Goal: Task Accomplishment & Management: Complete application form

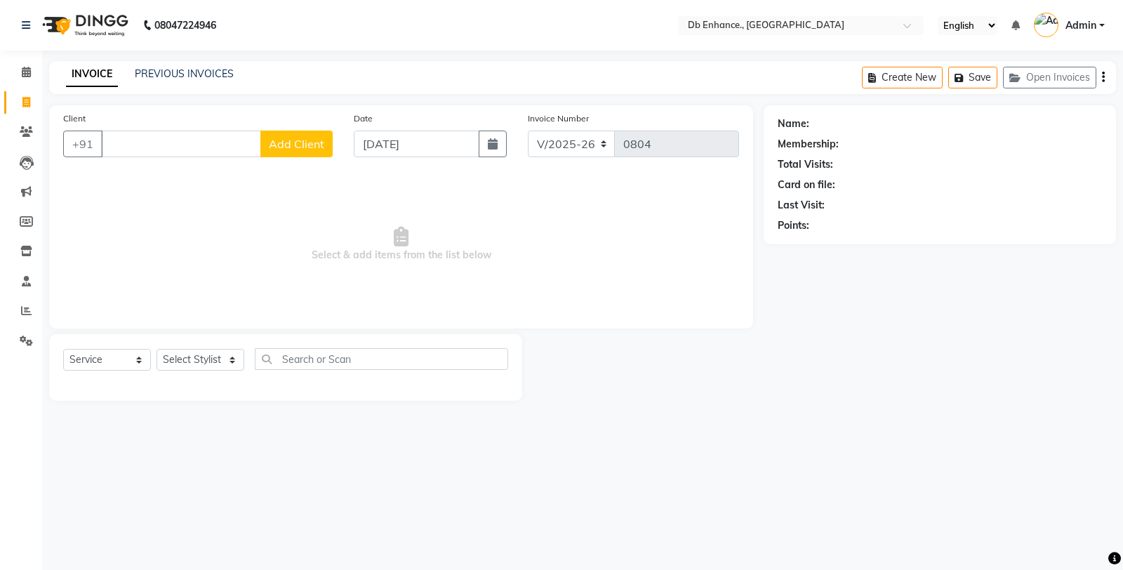
select select "4474"
select select "service"
click at [208, 146] on input "Client" at bounding box center [181, 143] width 160 height 27
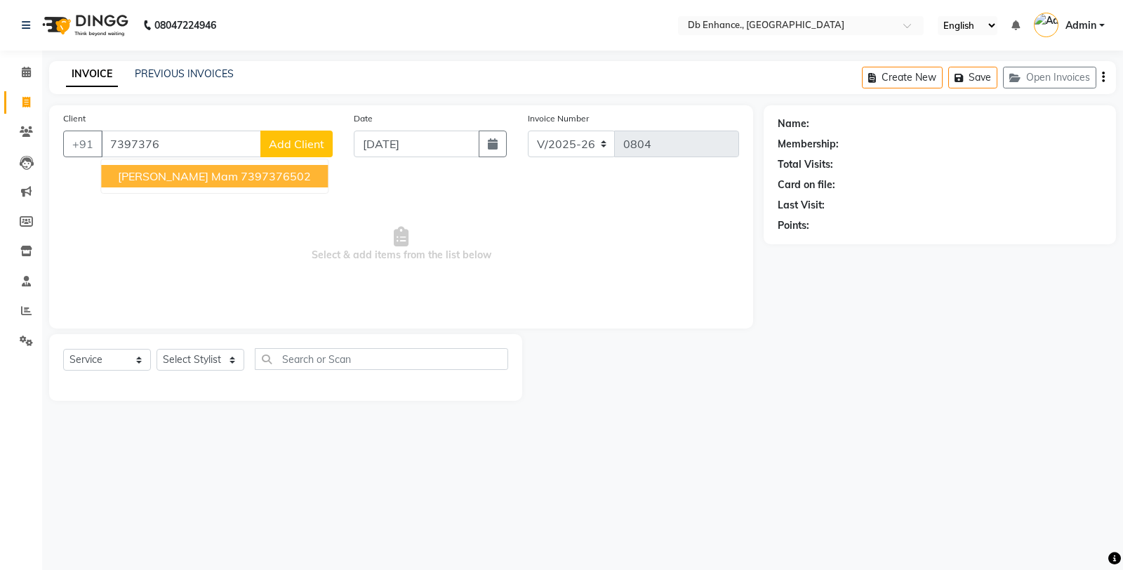
click at [241, 169] on ngb-highlight "7397376502" at bounding box center [276, 176] width 70 height 14
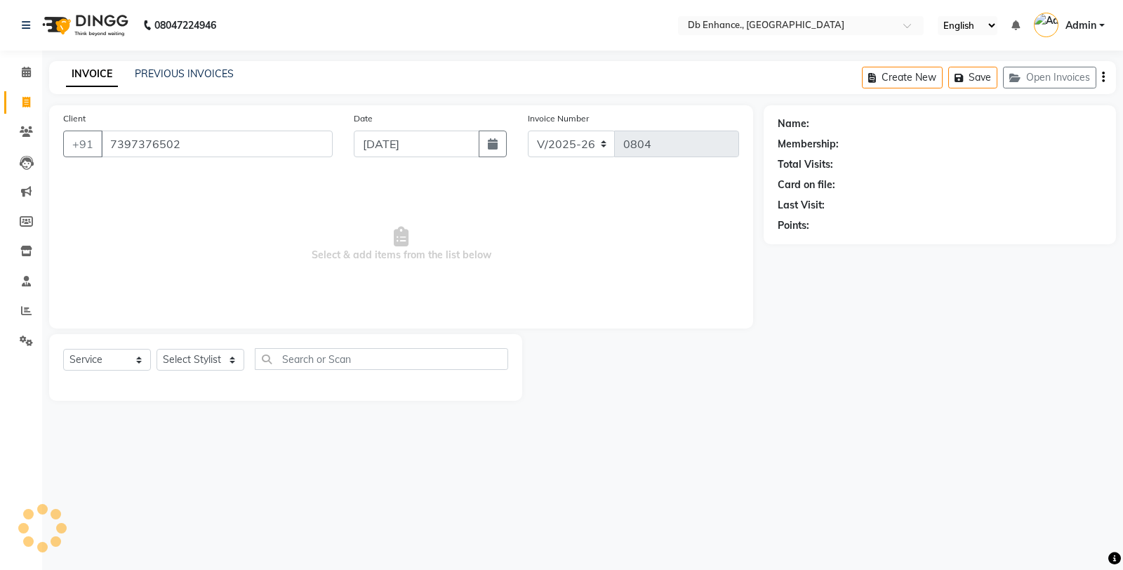
type input "7397376502"
select select "1: Object"
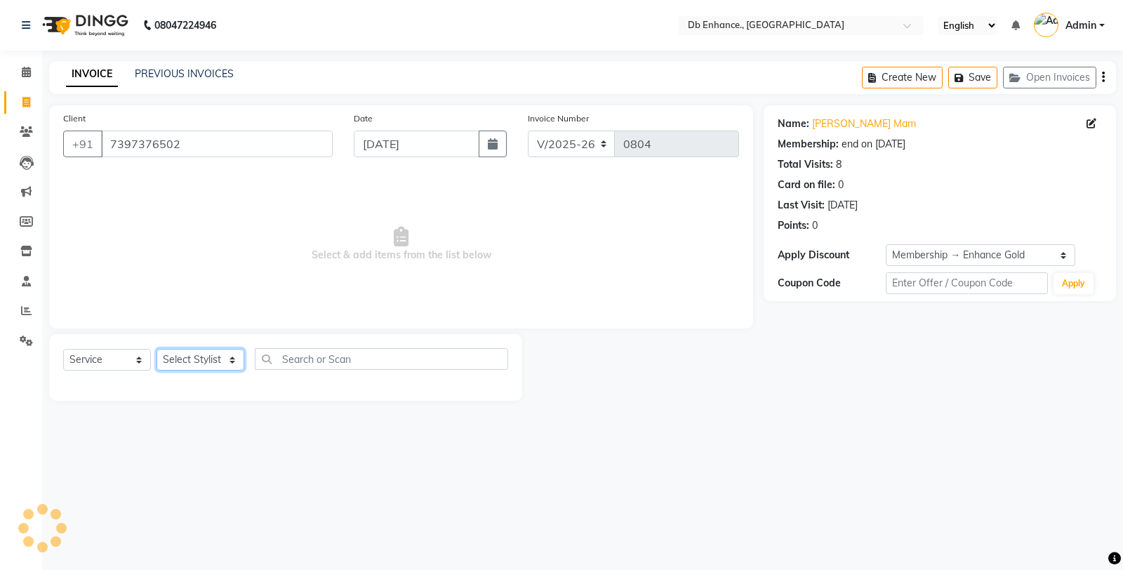
click at [214, 359] on select "Select Stylist [PERSON_NAME] [PERSON_NAME] nishat [PERSON_NAME] [PERSON_NAME] U…" at bounding box center [200, 360] width 88 height 22
select select "67593"
click at [156, 349] on select "Select Stylist [PERSON_NAME] [PERSON_NAME] nishat [PERSON_NAME] [PERSON_NAME] U…" at bounding box center [200, 360] width 88 height 22
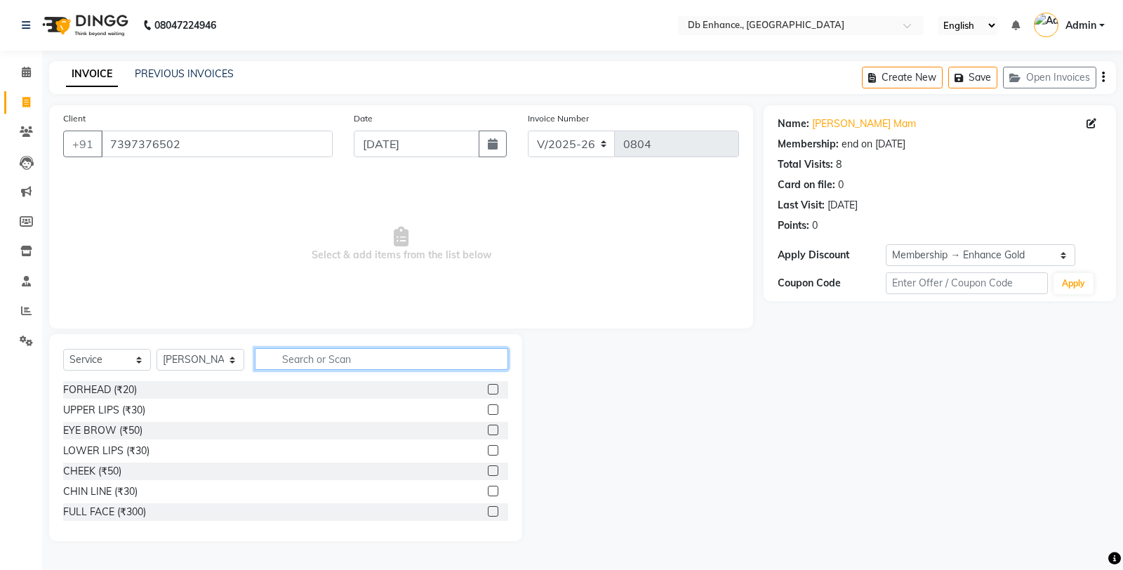
click at [356, 355] on input "text" at bounding box center [381, 359] width 253 height 22
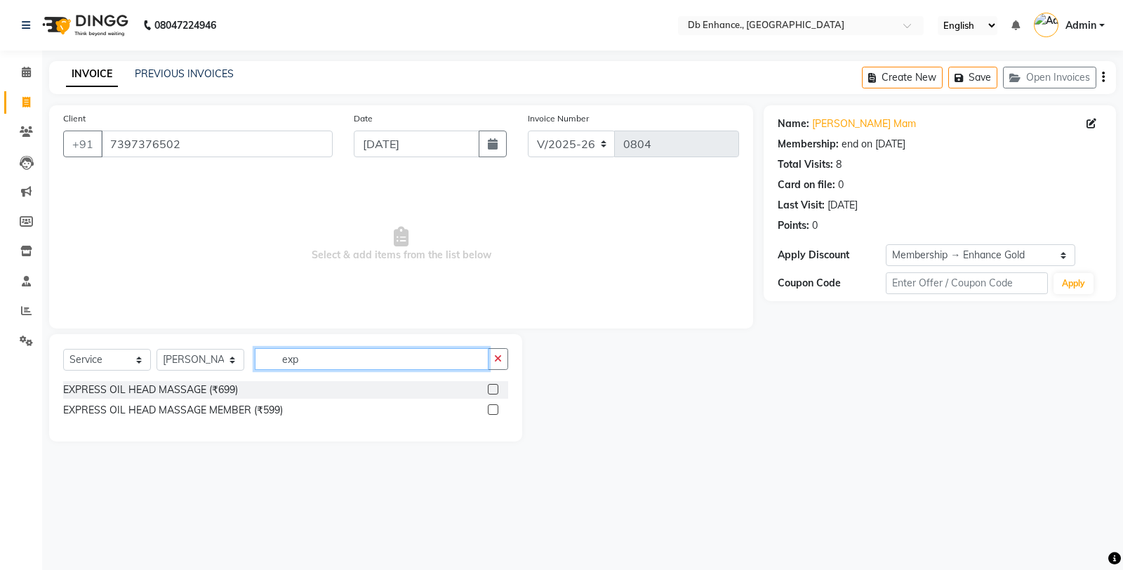
type input "exp"
click at [495, 410] on label at bounding box center [493, 409] width 11 height 11
click at [495, 410] on input "checkbox" at bounding box center [492, 410] width 9 height 9
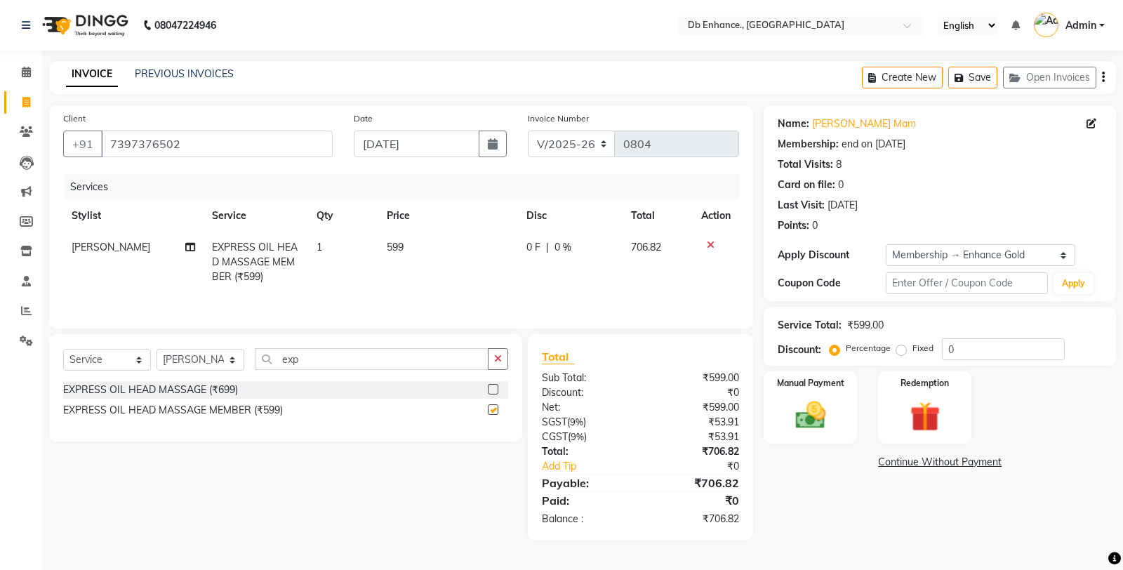
checkbox input "false"
click at [812, 412] on img at bounding box center [810, 415] width 51 height 36
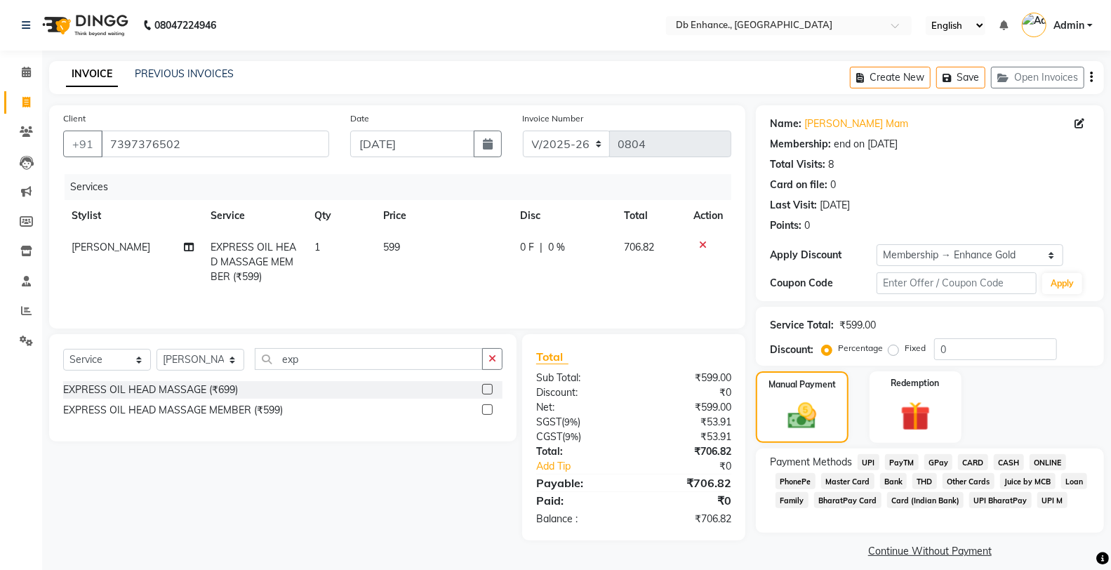
click at [1047, 454] on span "ONLINE" at bounding box center [1047, 462] width 36 height 16
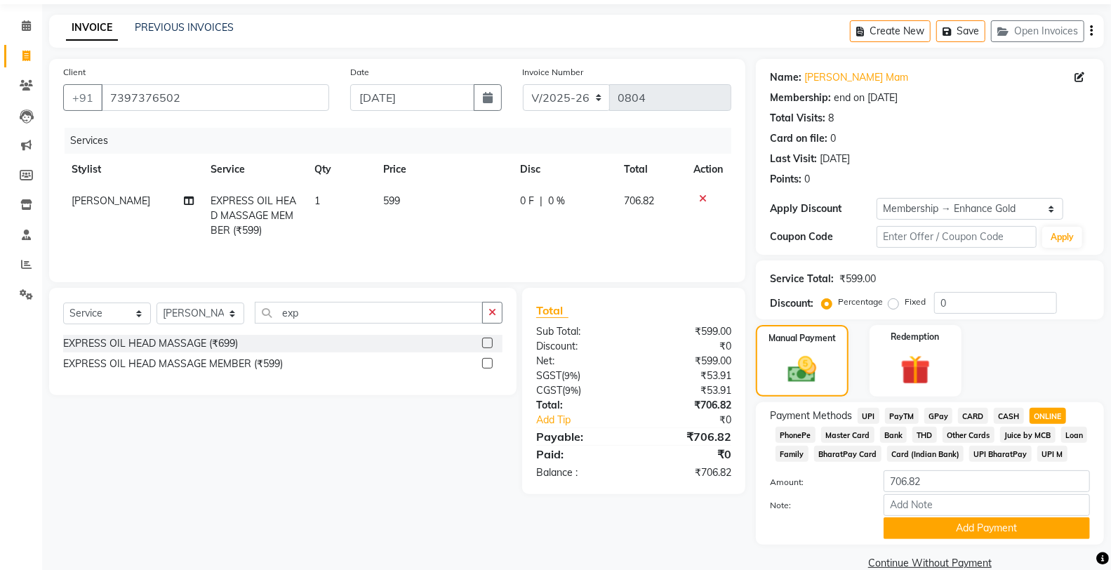
scroll to position [72, 0]
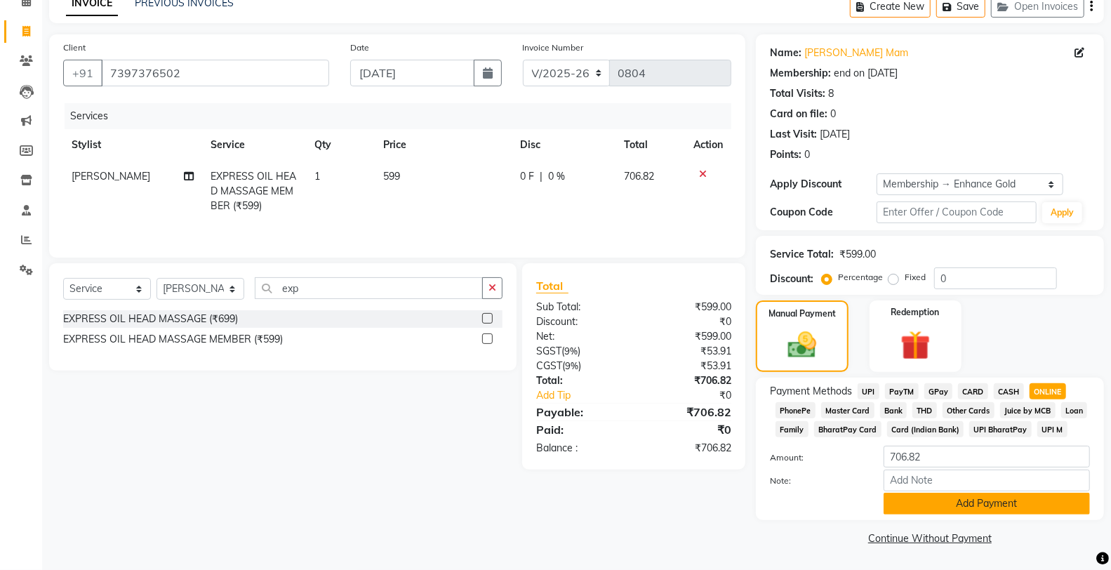
click at [934, 502] on button "Add Payment" at bounding box center [986, 504] width 206 height 22
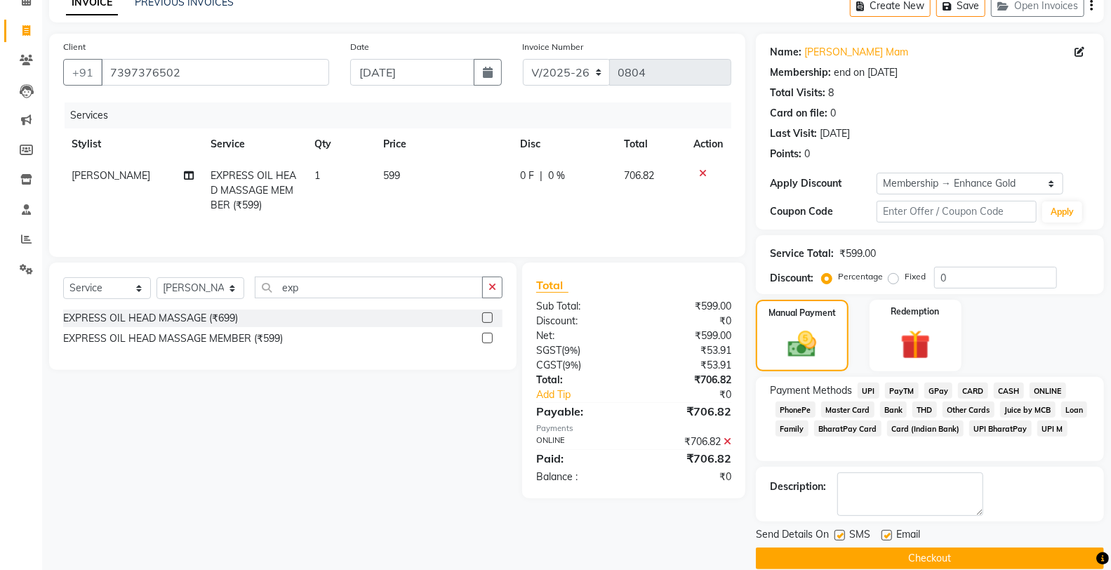
click at [888, 535] on label at bounding box center [886, 535] width 11 height 11
click at [888, 535] on input "checkbox" at bounding box center [885, 535] width 9 height 9
checkbox input "false"
click at [839, 531] on label at bounding box center [839, 535] width 11 height 11
click at [839, 531] on input "checkbox" at bounding box center [838, 535] width 9 height 9
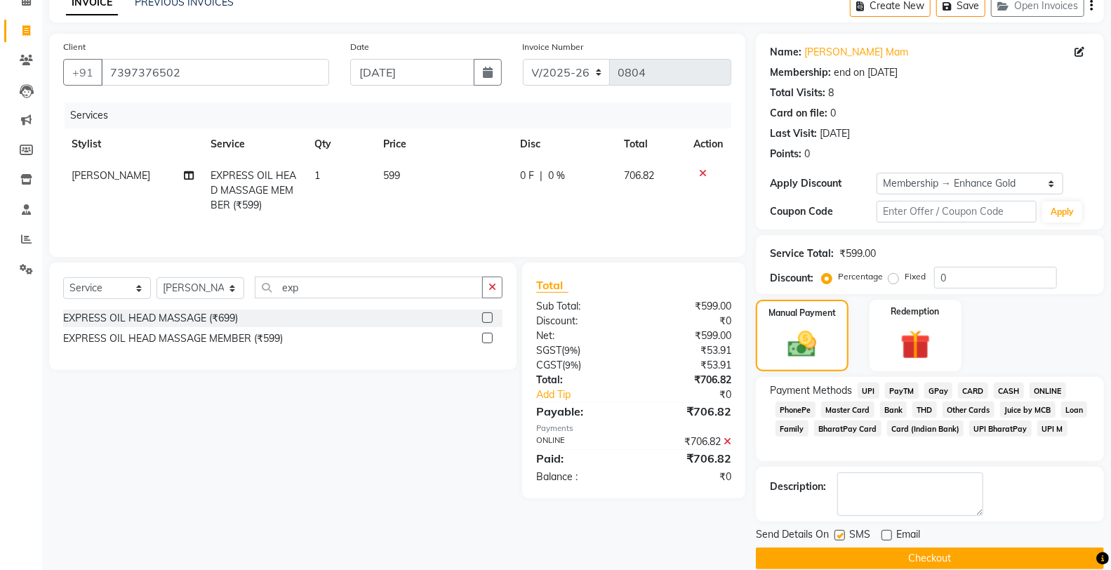
checkbox input "false"
click at [851, 557] on button "Checkout" at bounding box center [930, 558] width 348 height 22
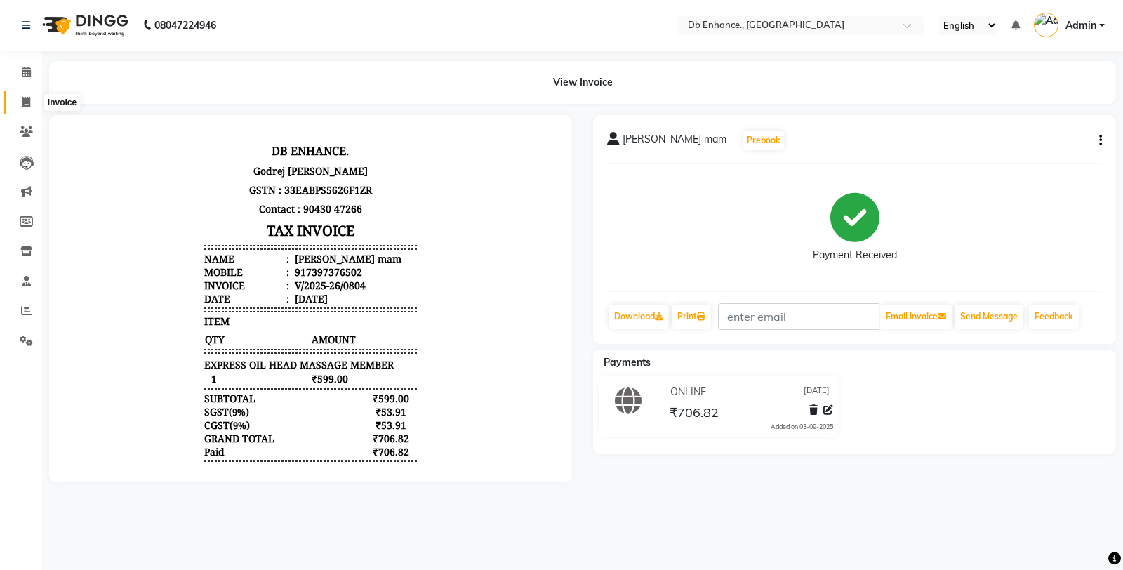
click at [28, 100] on icon at bounding box center [26, 102] width 8 height 11
select select "4474"
select select "service"
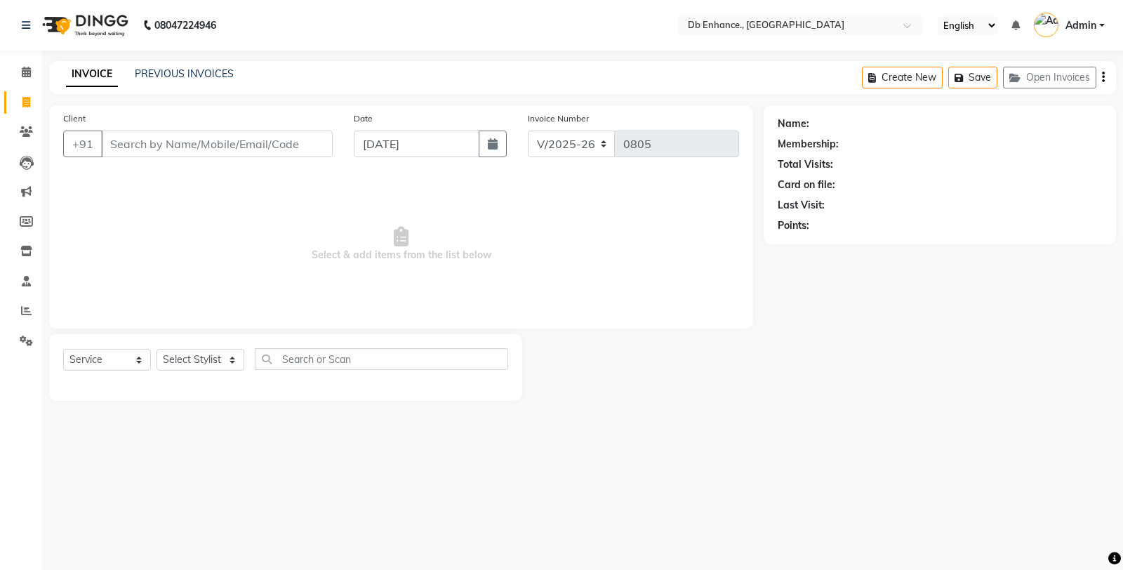
click at [180, 141] on input "Client" at bounding box center [217, 143] width 232 height 27
type input "9"
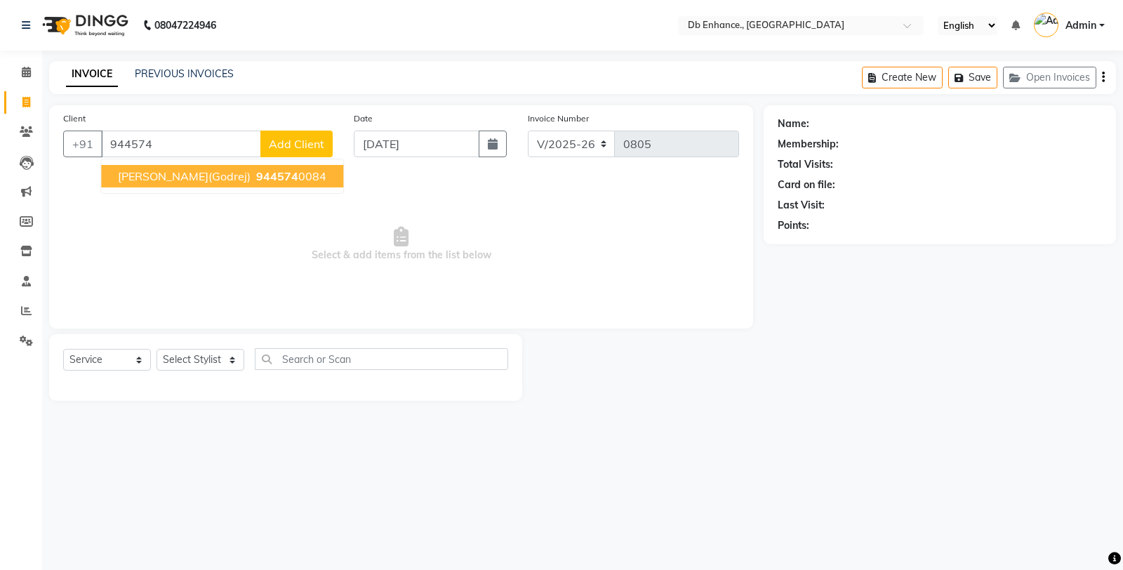
click at [256, 180] on span "944574" at bounding box center [277, 176] width 42 height 14
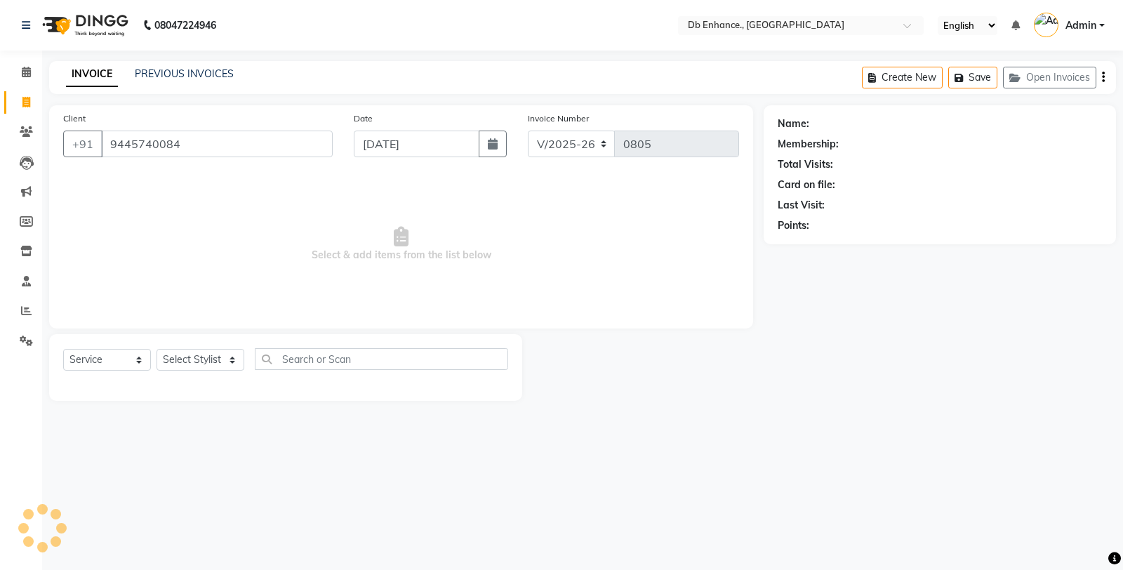
type input "9445740084"
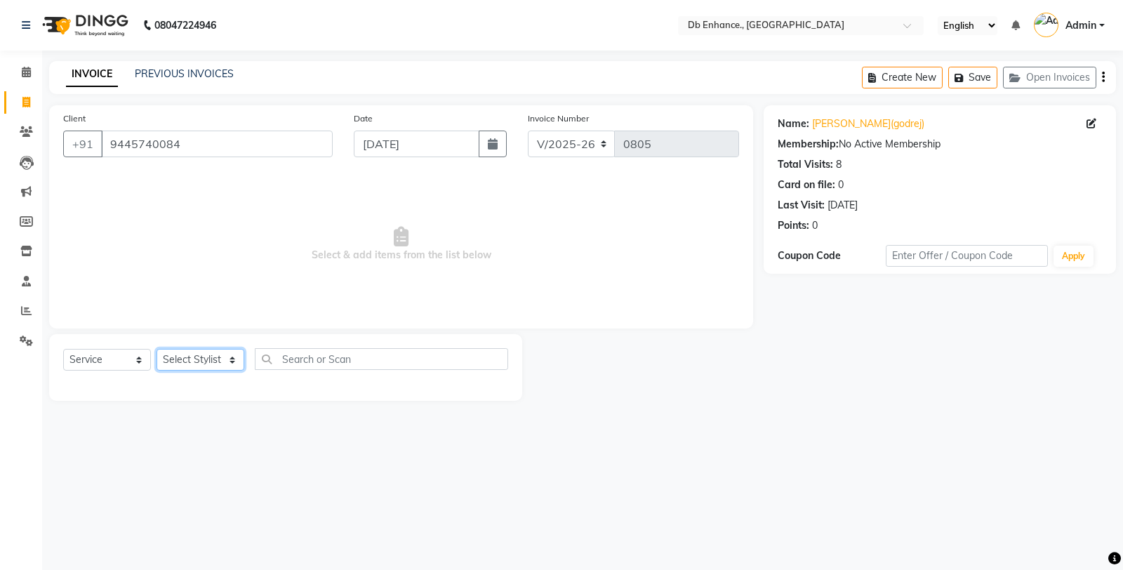
click at [175, 360] on select "Select Stylist [PERSON_NAME] [PERSON_NAME] nishat [PERSON_NAME] [PERSON_NAME] U…" at bounding box center [200, 360] width 88 height 22
select select "67593"
click at [156, 349] on select "Select Stylist [PERSON_NAME] [PERSON_NAME] nishat [PERSON_NAME] [PERSON_NAME] U…" at bounding box center [200, 360] width 88 height 22
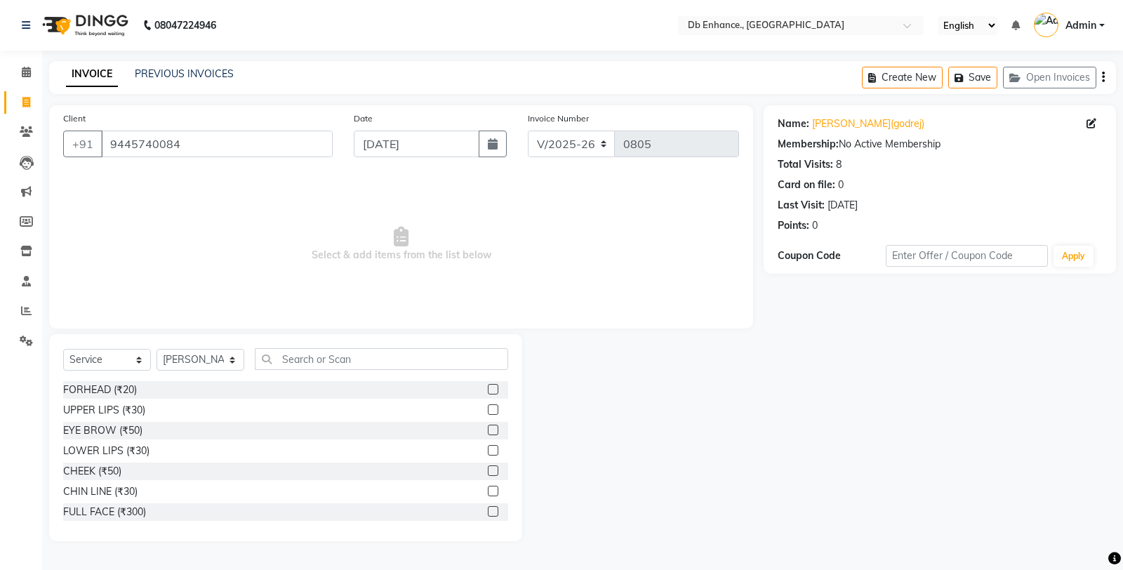
drag, startPoint x: 482, startPoint y: 429, endPoint x: 481, endPoint y: 438, distance: 9.2
click at [488, 428] on label at bounding box center [493, 429] width 11 height 11
click at [488, 428] on input "checkbox" at bounding box center [492, 430] width 9 height 9
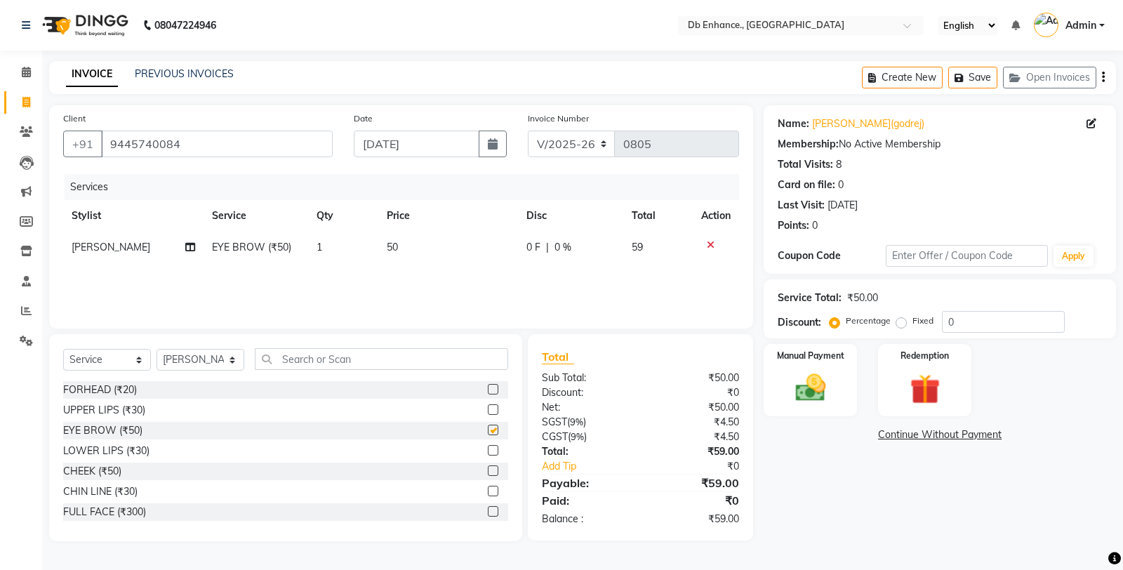
checkbox input "false"
click at [488, 386] on label at bounding box center [493, 389] width 11 height 11
click at [488, 386] on input "checkbox" at bounding box center [492, 389] width 9 height 9
checkbox input "false"
click at [804, 382] on img at bounding box center [810, 388] width 51 height 36
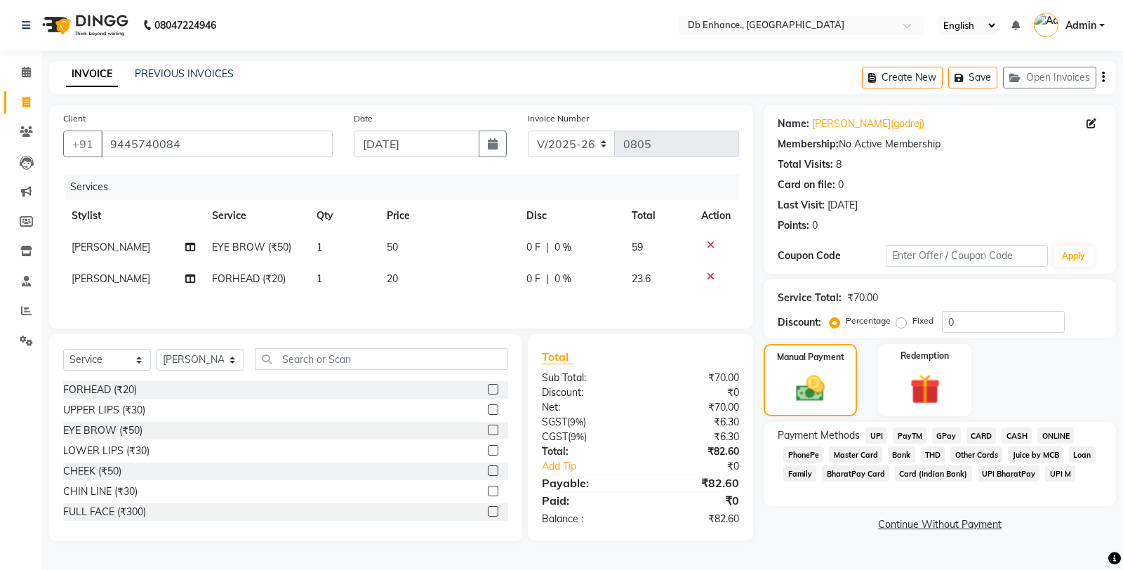
click at [1046, 429] on span "ONLINE" at bounding box center [1055, 435] width 36 height 16
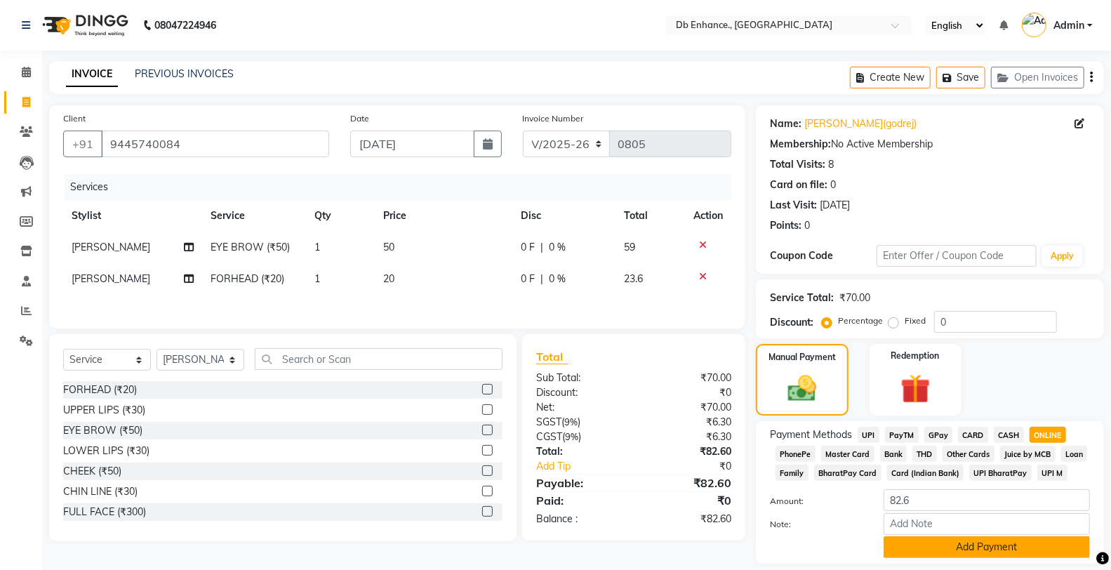
click at [955, 549] on button "Add Payment" at bounding box center [986, 547] width 206 height 22
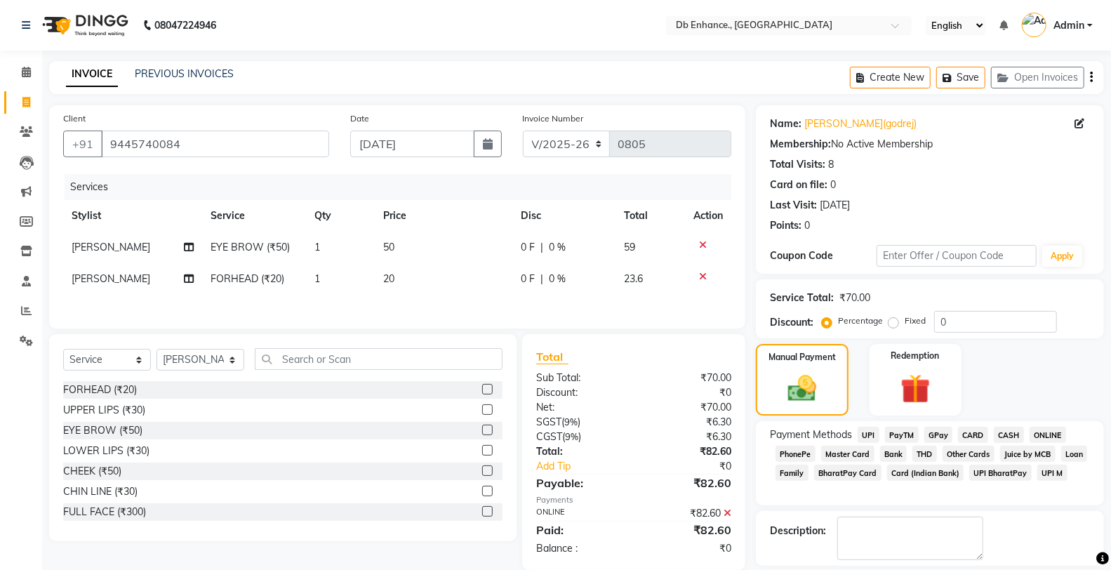
scroll to position [65, 0]
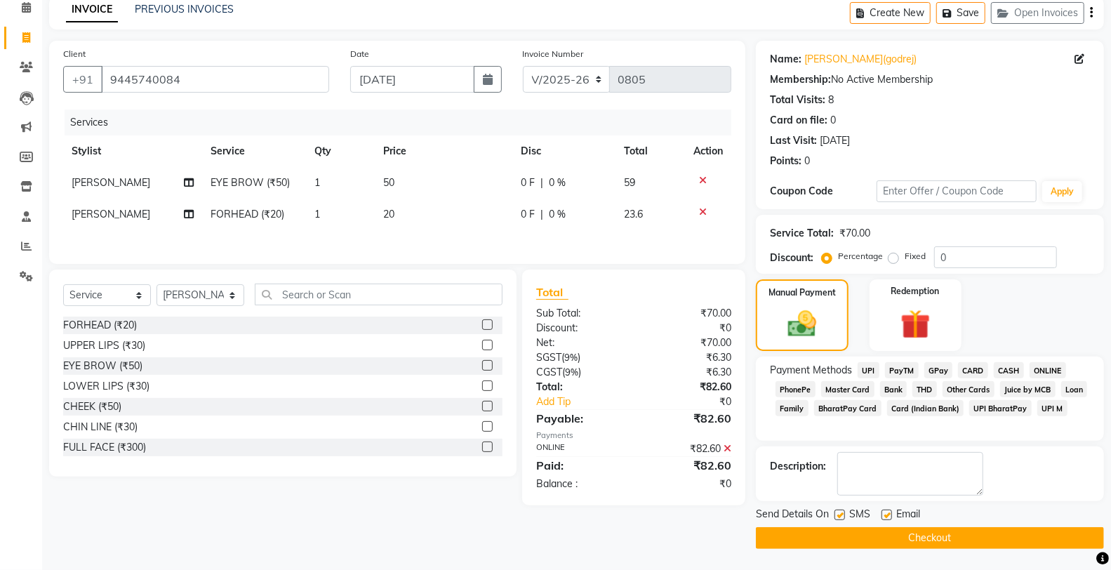
click at [840, 516] on label at bounding box center [839, 514] width 11 height 11
click at [840, 516] on input "checkbox" at bounding box center [838, 515] width 9 height 9
checkbox input "false"
drag, startPoint x: 888, startPoint y: 516, endPoint x: 889, endPoint y: 528, distance: 12.6
click at [888, 516] on label at bounding box center [886, 514] width 11 height 11
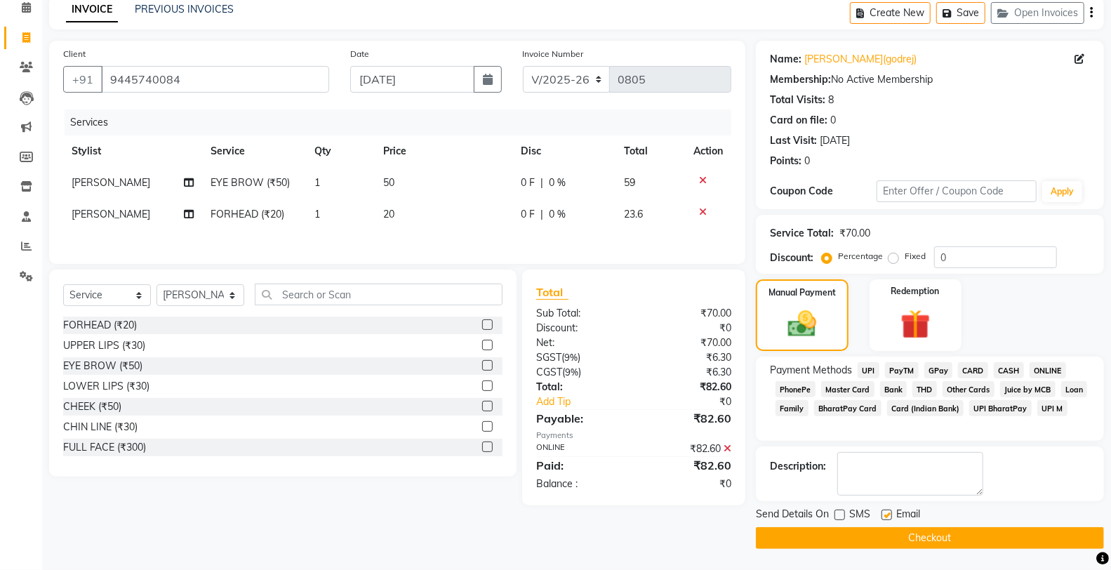
click at [888, 516] on input "checkbox" at bounding box center [885, 515] width 9 height 9
checkbox input "false"
click at [889, 534] on button "Checkout" at bounding box center [930, 538] width 348 height 22
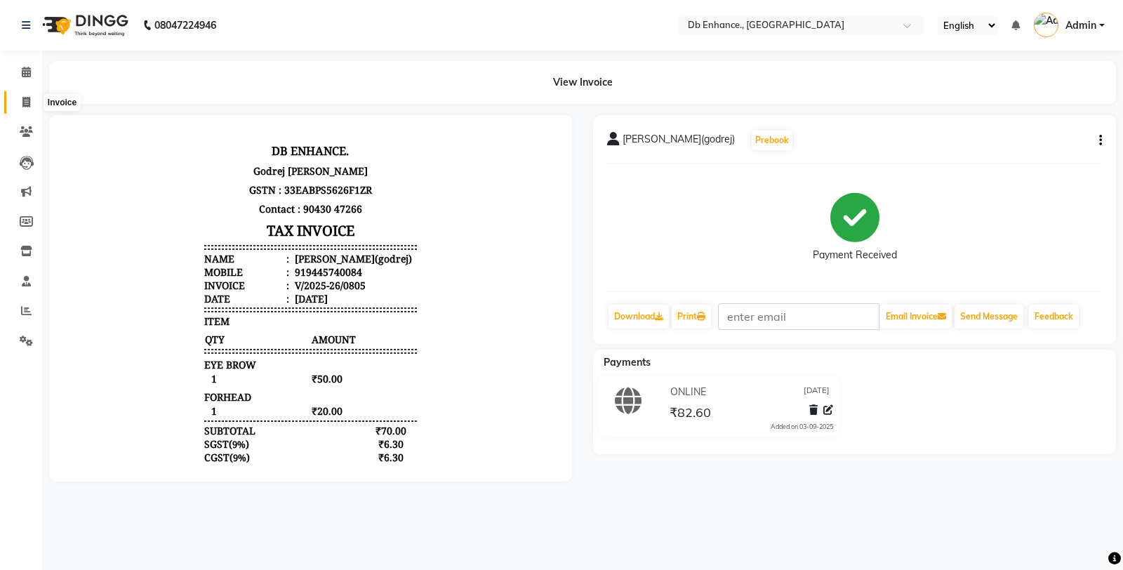
click at [28, 100] on icon at bounding box center [26, 102] width 8 height 11
select select "4474"
select select "service"
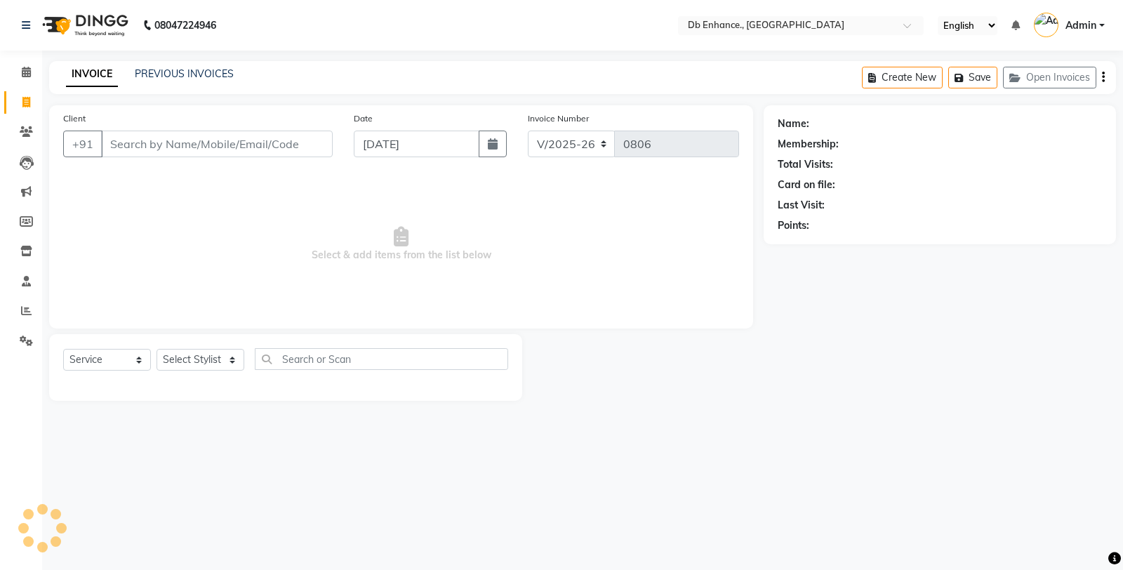
click at [159, 151] on input "Client" at bounding box center [217, 143] width 232 height 27
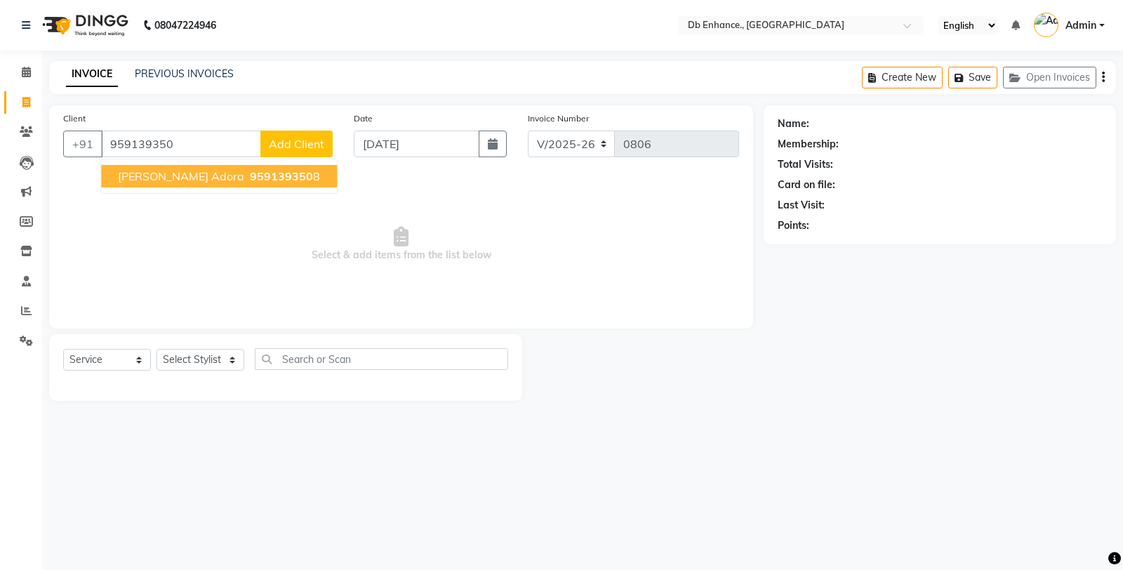
click at [250, 171] on span "959139350" at bounding box center [281, 176] width 63 height 14
type input "9591393508"
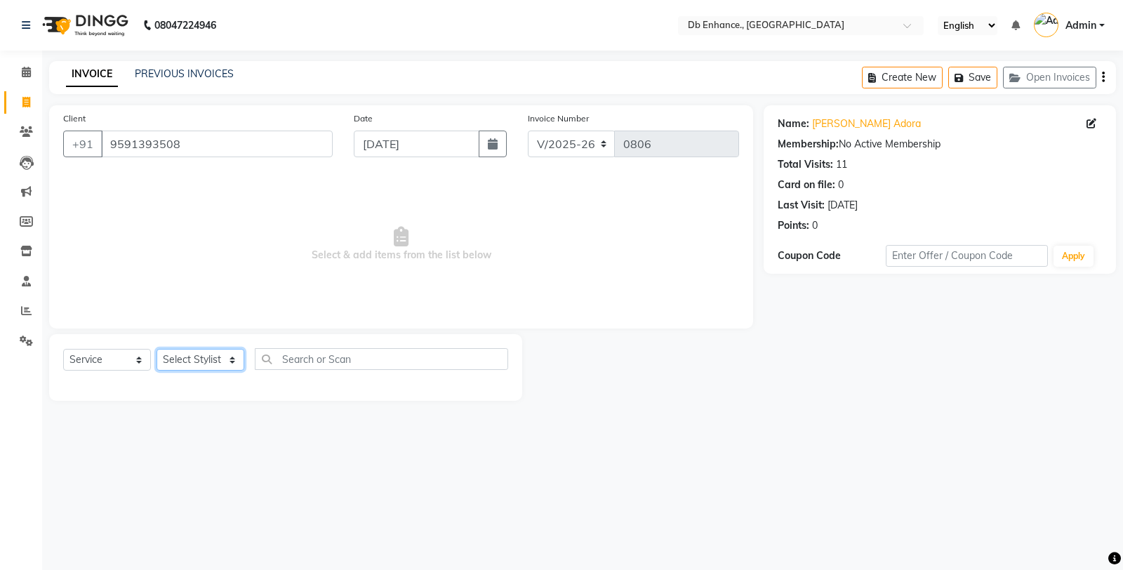
click at [180, 356] on select "Select Stylist [PERSON_NAME] [PERSON_NAME] nishat [PERSON_NAME] [PERSON_NAME] U…" at bounding box center [200, 360] width 88 height 22
select select "61814"
click at [156, 349] on select "Select Stylist [PERSON_NAME] [PERSON_NAME] nishat [PERSON_NAME] [PERSON_NAME] U…" at bounding box center [200, 360] width 88 height 22
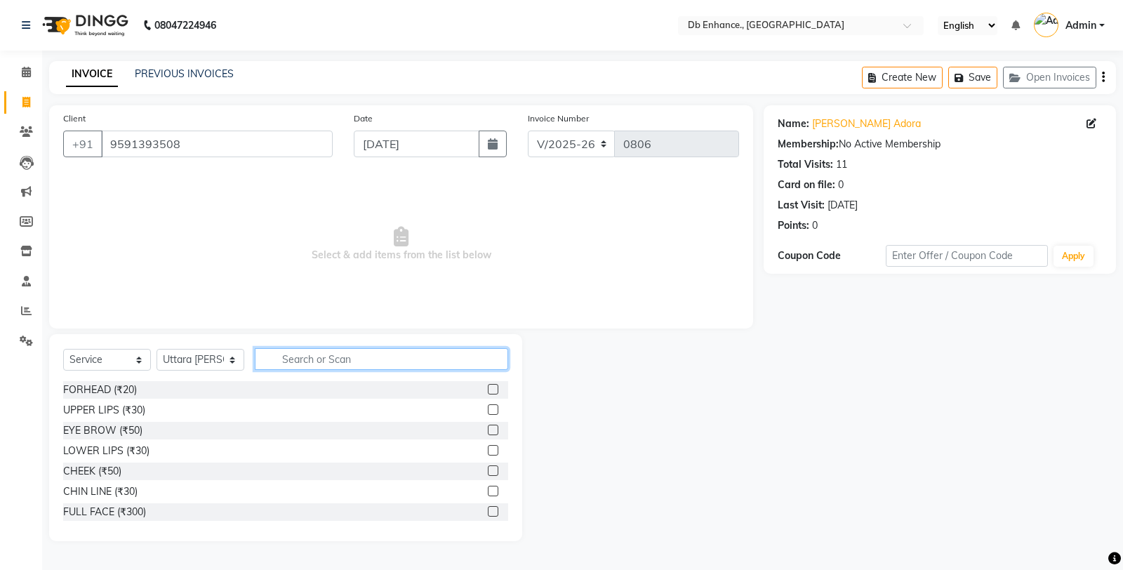
click at [328, 359] on input "text" at bounding box center [381, 359] width 253 height 22
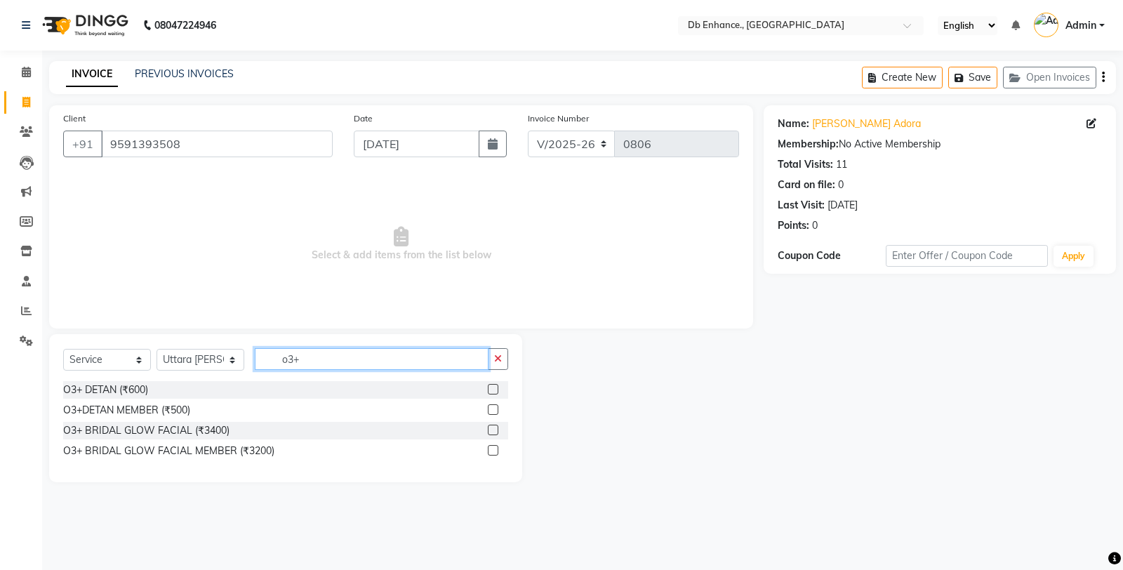
type input "o3+"
click at [491, 387] on label at bounding box center [493, 389] width 11 height 11
click at [491, 387] on input "checkbox" at bounding box center [492, 389] width 9 height 9
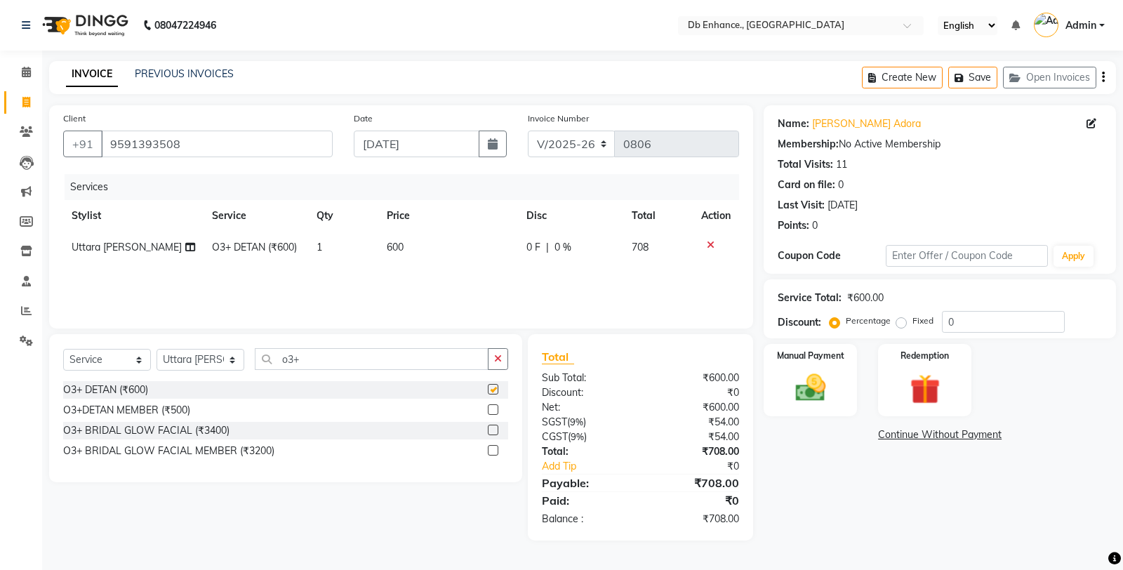
checkbox input "false"
click at [389, 359] on input "o3+" at bounding box center [372, 359] width 234 height 22
type input "o"
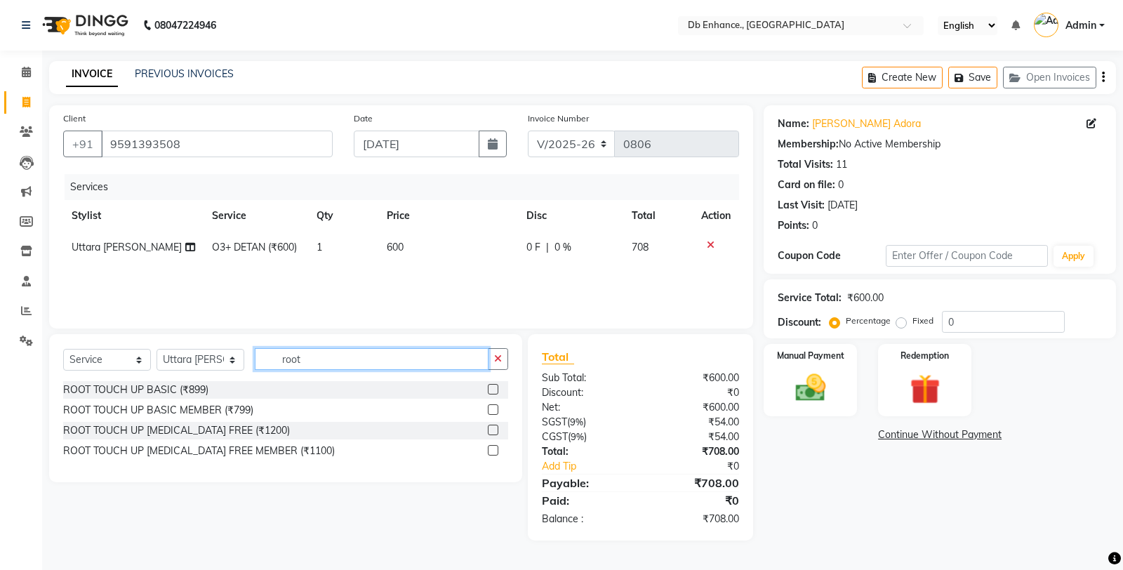
type input "root"
click at [488, 426] on label at bounding box center [493, 429] width 11 height 11
click at [488, 426] on input "checkbox" at bounding box center [492, 430] width 9 height 9
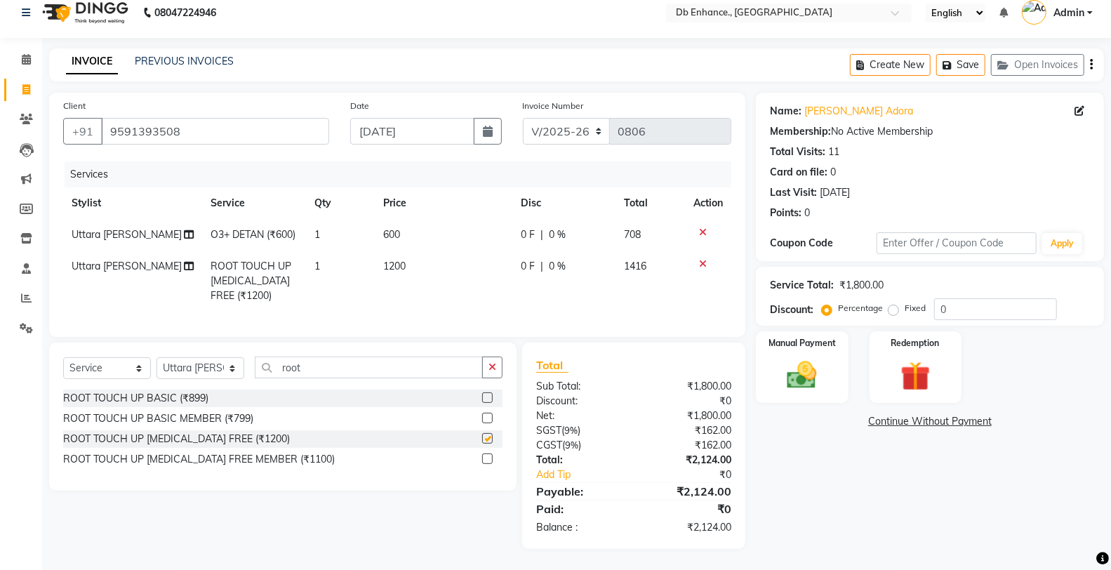
checkbox input "false"
click at [418, 373] on input "root" at bounding box center [369, 367] width 228 height 22
type input "r"
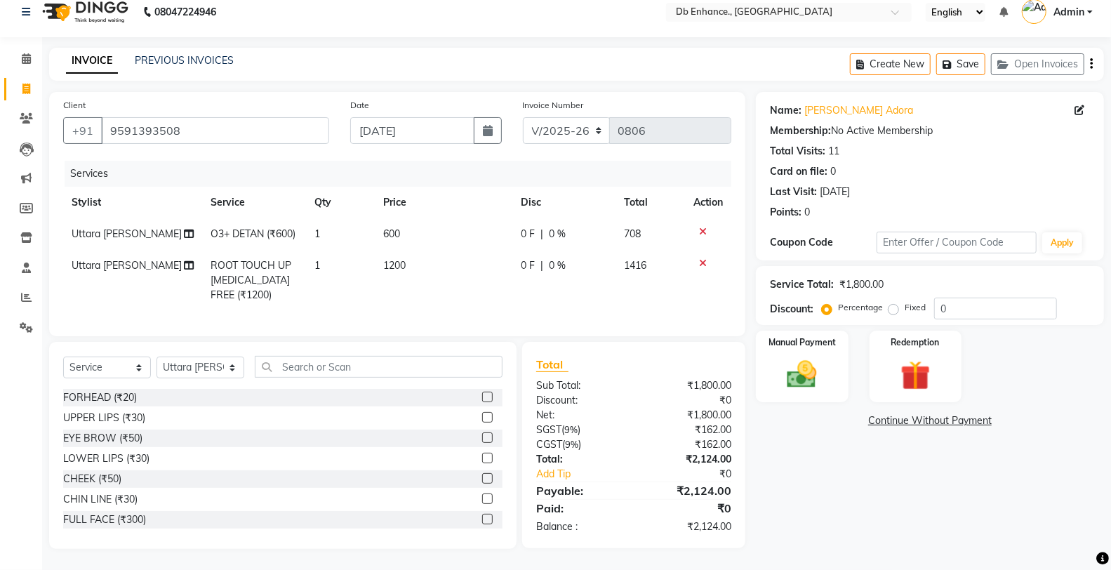
click at [482, 435] on label at bounding box center [487, 437] width 11 height 11
click at [482, 435] on input "checkbox" at bounding box center [486, 438] width 9 height 9
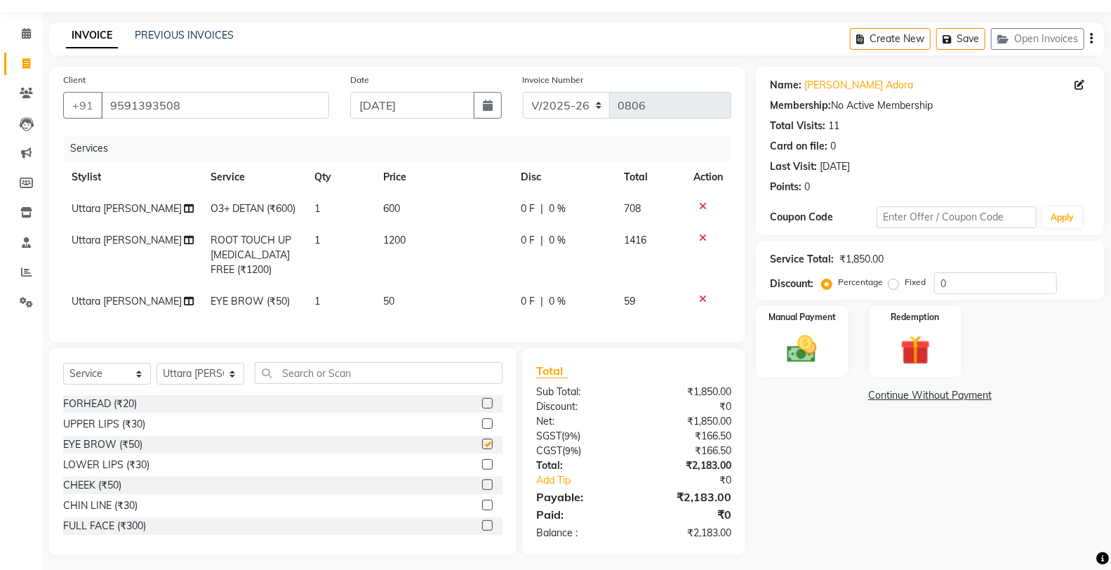
checkbox input "false"
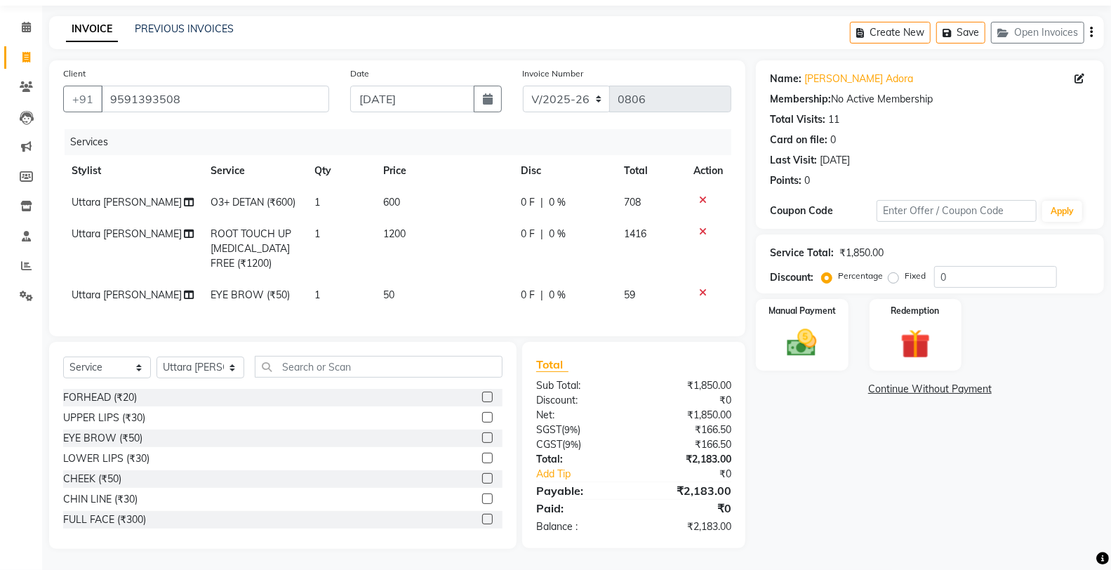
scroll to position [71, 0]
click at [300, 365] on input "text" at bounding box center [379, 367] width 248 height 22
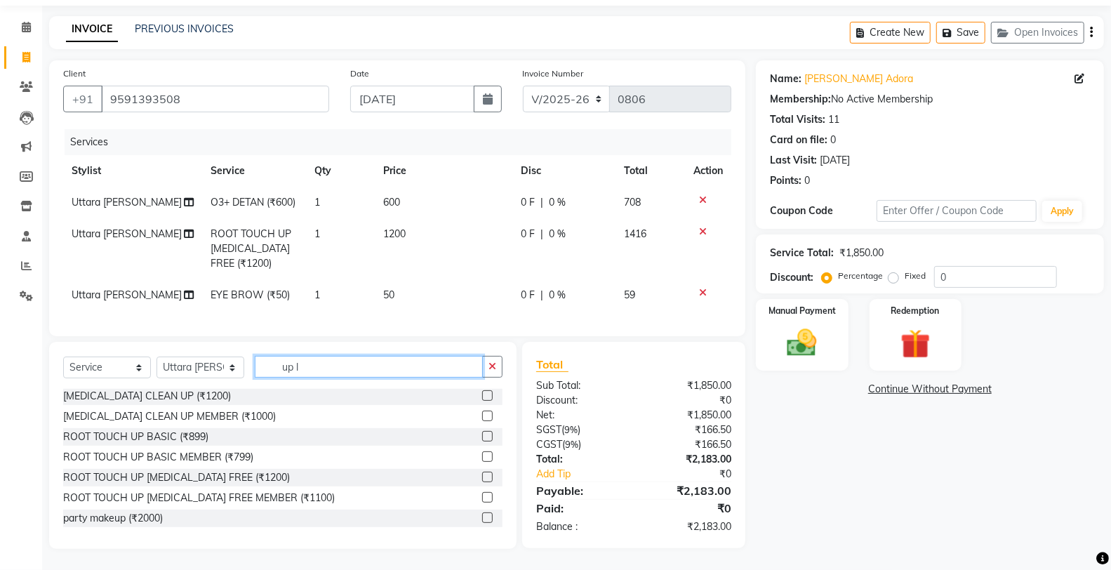
scroll to position [0, 0]
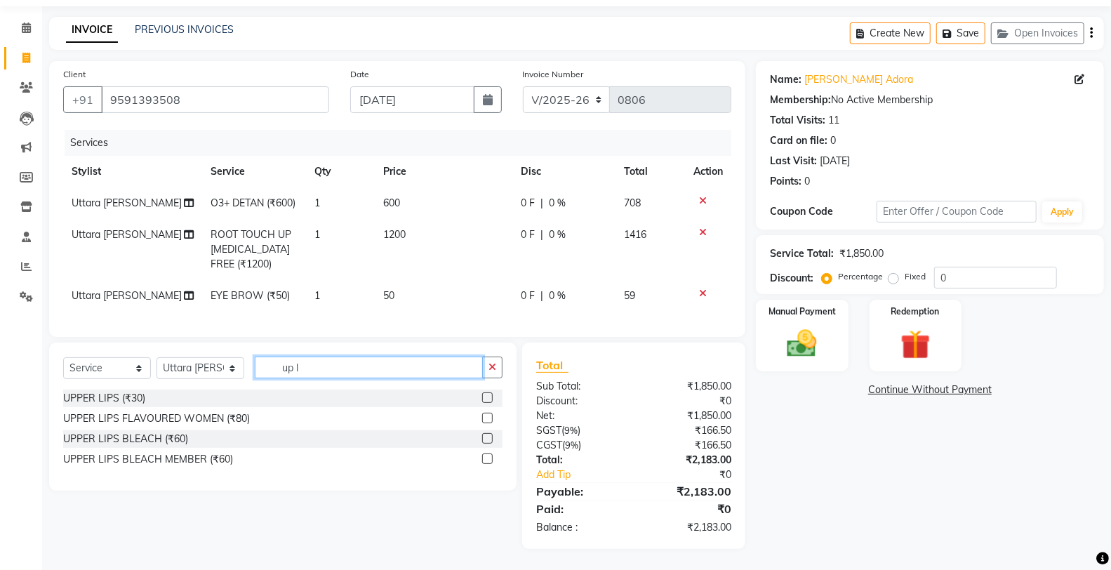
type input "up l"
click at [488, 420] on label at bounding box center [487, 418] width 11 height 11
click at [488, 420] on input "checkbox" at bounding box center [486, 418] width 9 height 9
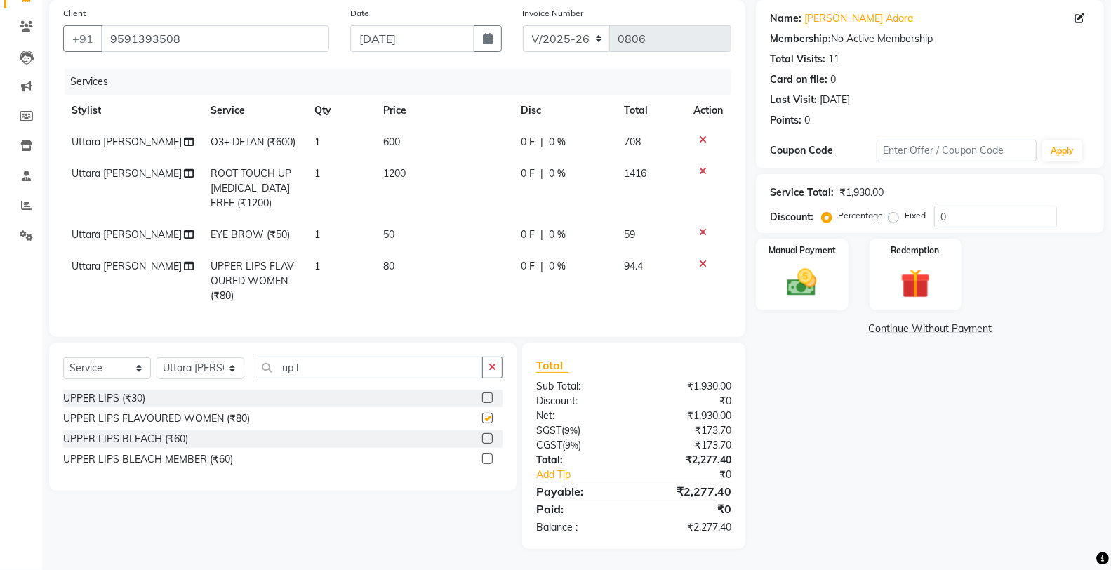
checkbox input "false"
click at [389, 377] on input "up l" at bounding box center [369, 367] width 228 height 22
type input "u"
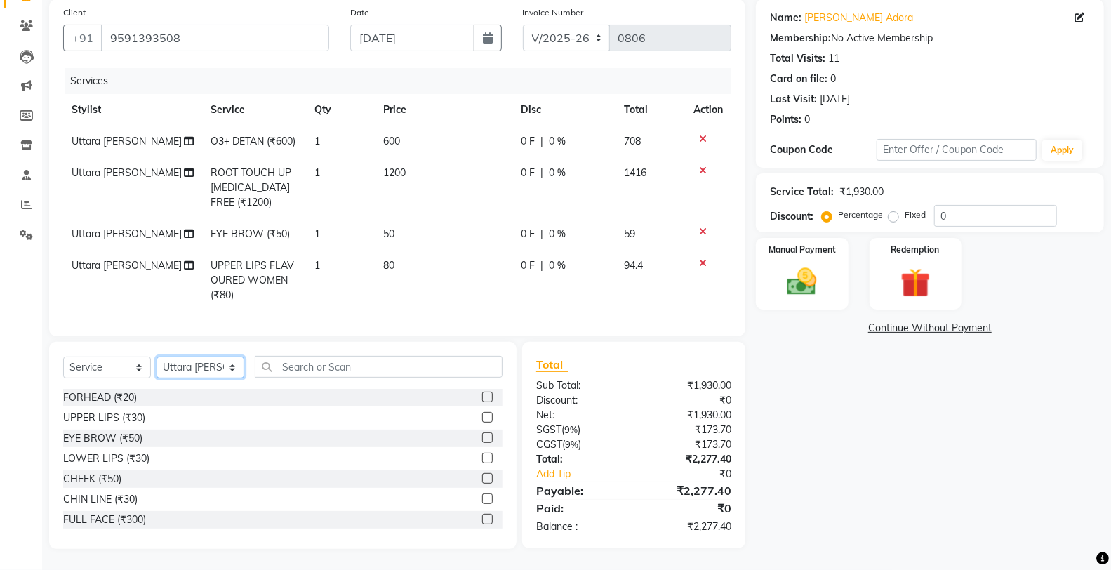
click at [202, 377] on select "Select Stylist [PERSON_NAME] [PERSON_NAME] nishat [PERSON_NAME] [PERSON_NAME] U…" at bounding box center [200, 367] width 88 height 22
select select "25391"
click at [156, 357] on select "Select Stylist [PERSON_NAME] [PERSON_NAME] nishat [PERSON_NAME] [PERSON_NAME] U…" at bounding box center [200, 367] width 88 height 22
click at [339, 367] on input "text" at bounding box center [379, 367] width 248 height 22
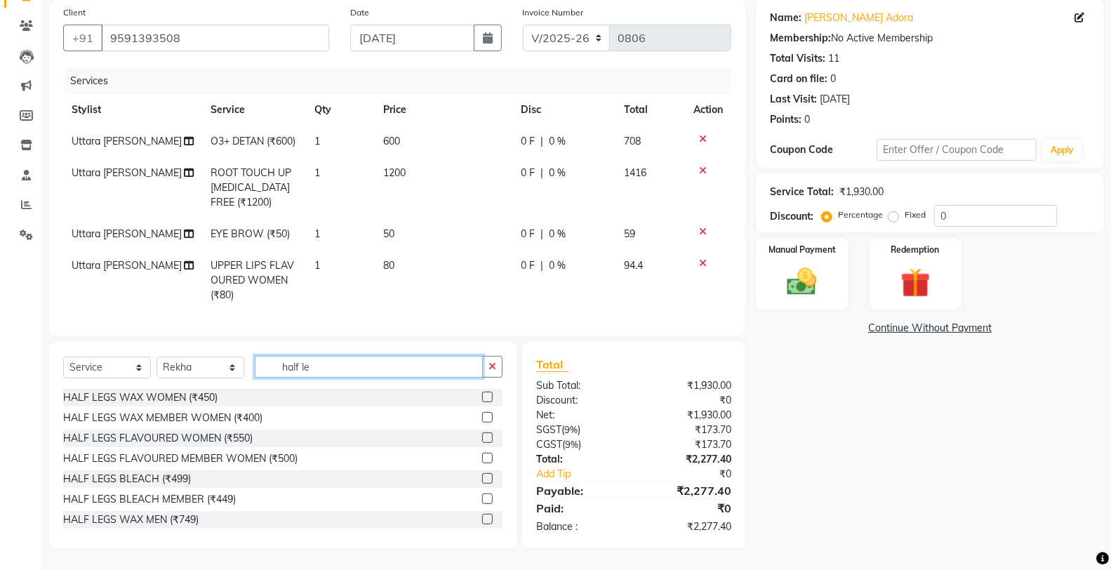
type input "half le"
click at [482, 436] on label at bounding box center [487, 437] width 11 height 11
click at [482, 436] on input "checkbox" at bounding box center [486, 438] width 9 height 9
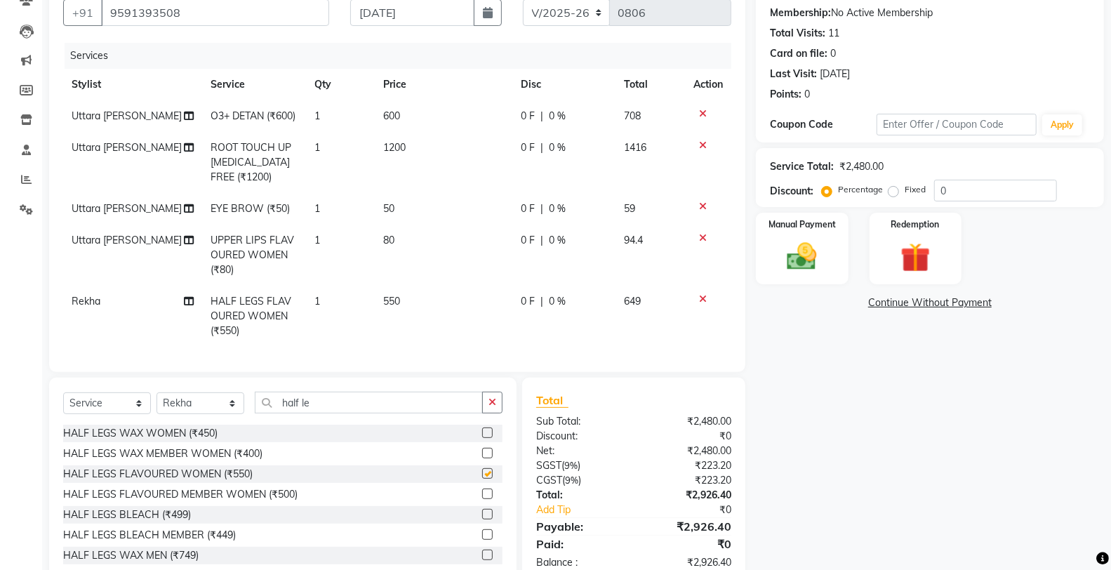
checkbox input "false"
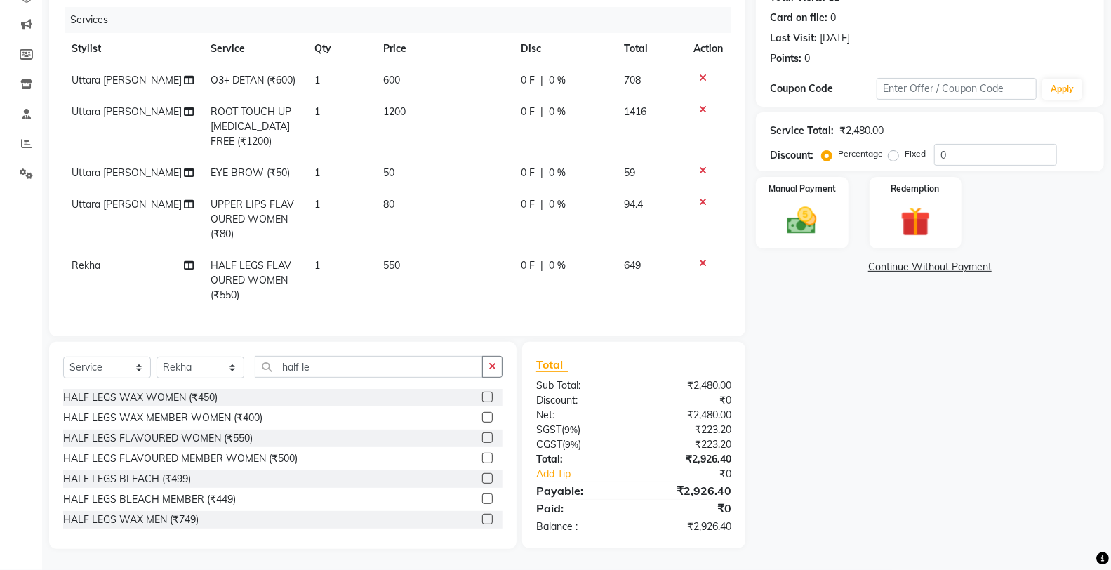
scroll to position [63, 0]
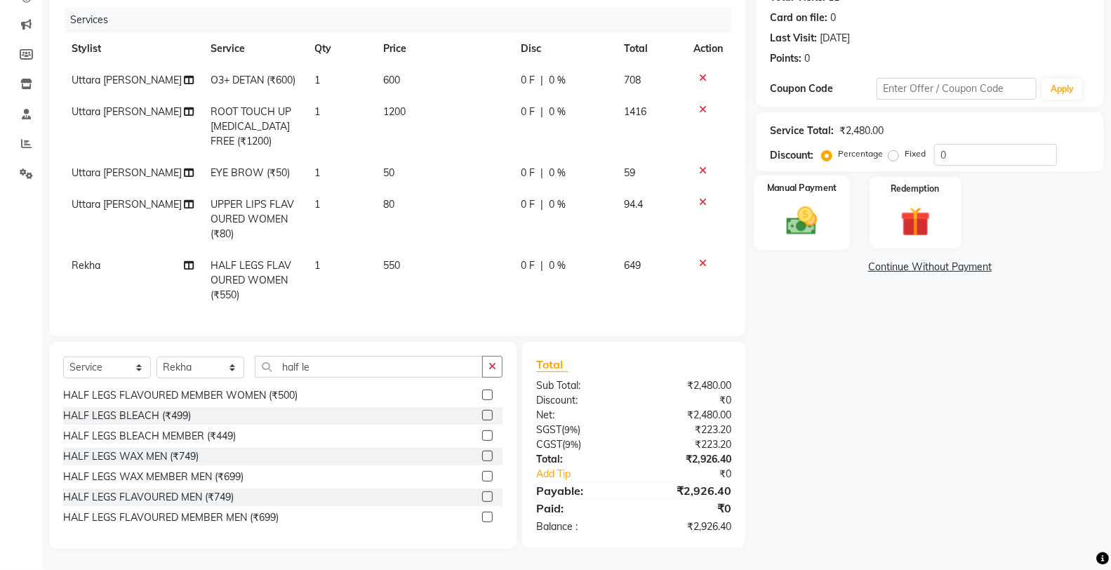
click at [826, 203] on img at bounding box center [802, 221] width 50 height 36
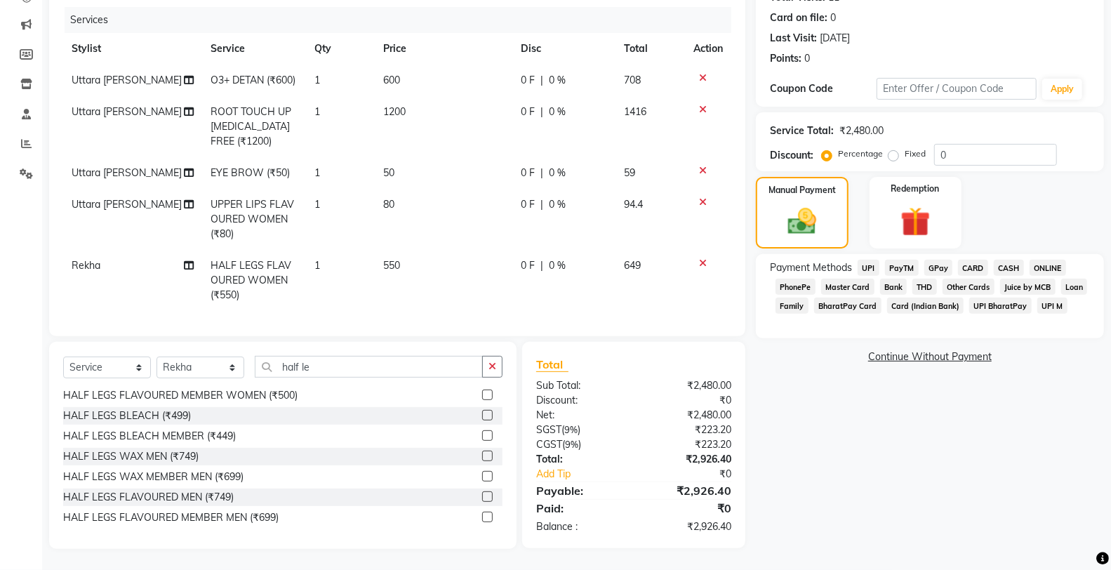
click at [1043, 260] on span "ONLINE" at bounding box center [1047, 268] width 36 height 16
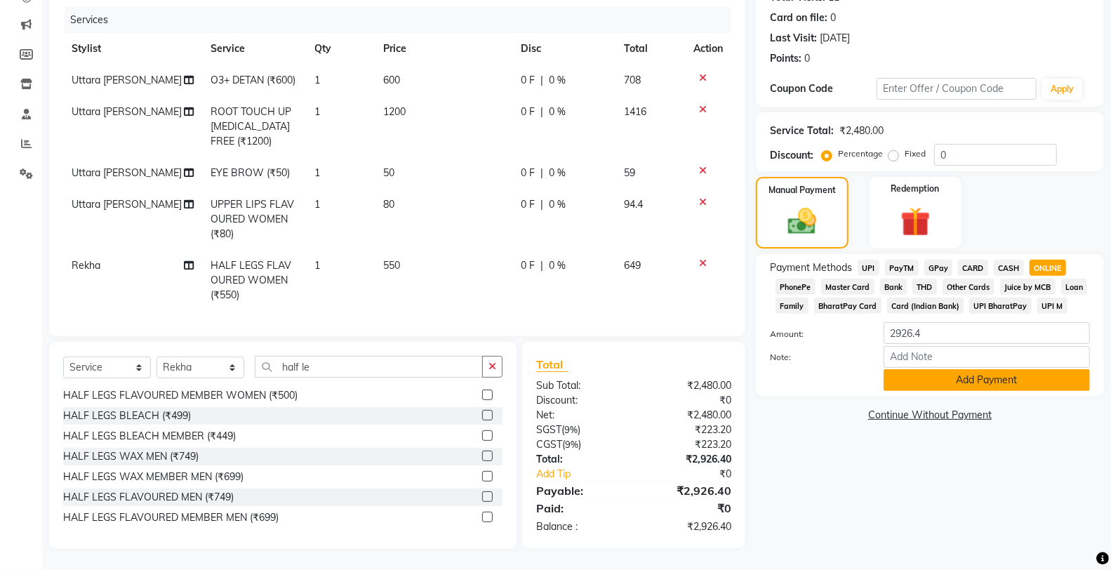
click at [969, 369] on button "Add Payment" at bounding box center [986, 380] width 206 height 22
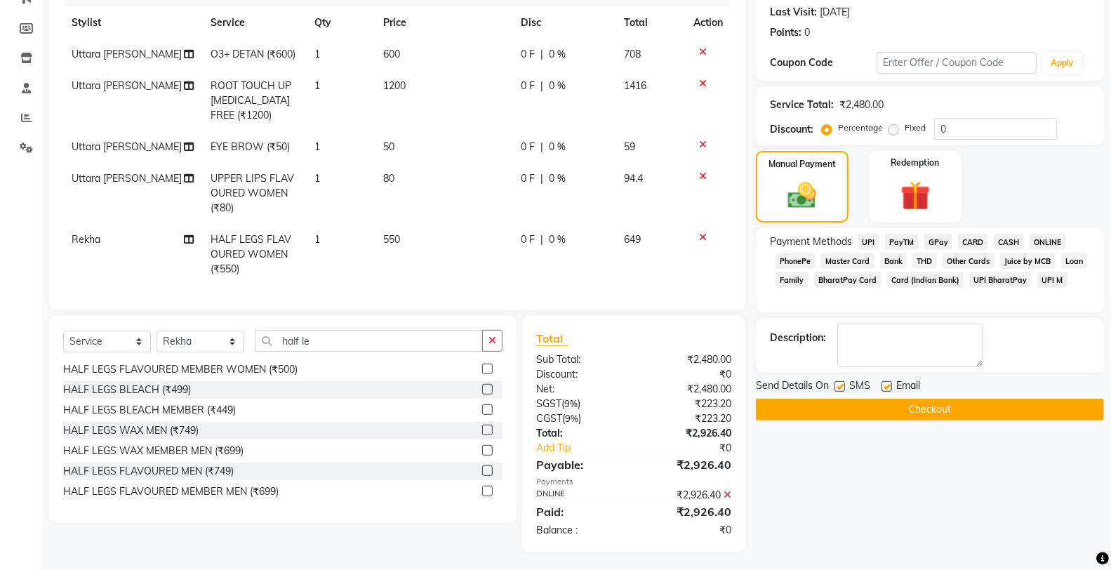
scroll to position [222, 0]
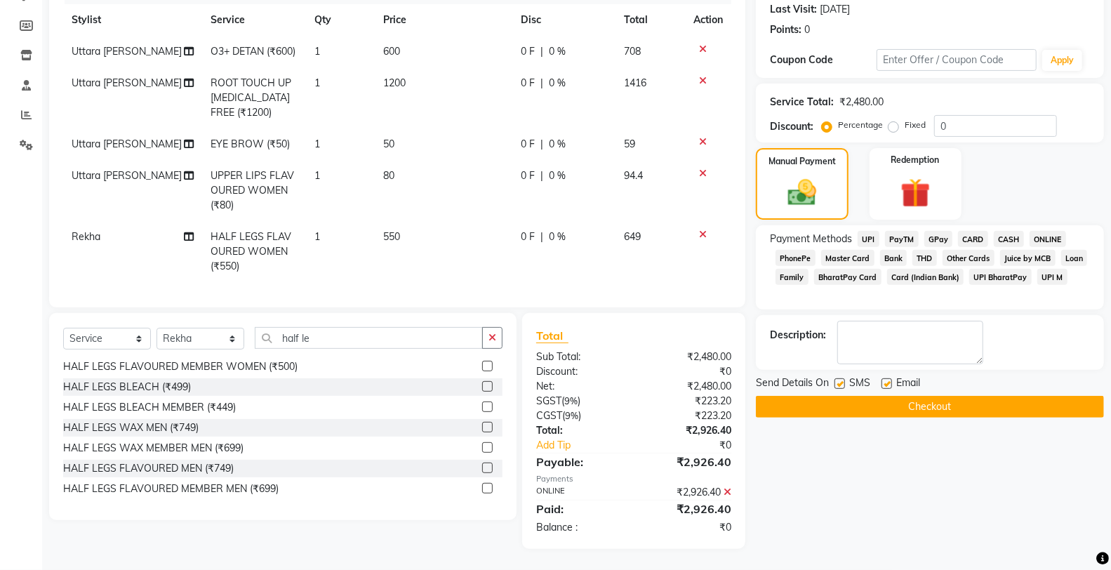
click at [887, 378] on label at bounding box center [886, 383] width 11 height 11
click at [887, 380] on input "checkbox" at bounding box center [885, 384] width 9 height 9
checkbox input "false"
click at [907, 396] on button "Checkout" at bounding box center [930, 407] width 348 height 22
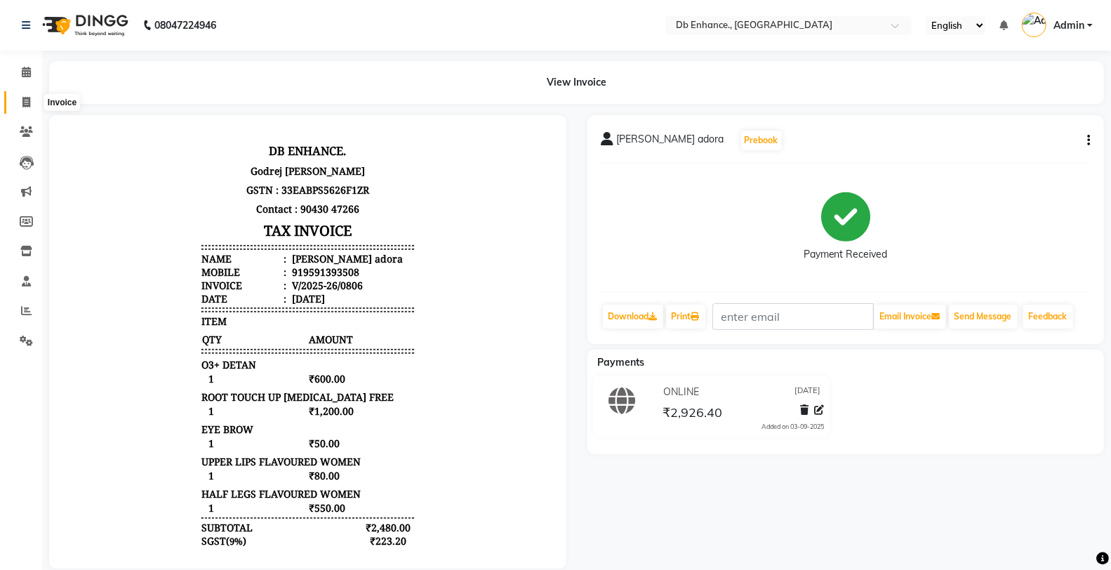
drag, startPoint x: 23, startPoint y: 98, endPoint x: 36, endPoint y: 109, distance: 16.9
click at [23, 98] on icon at bounding box center [26, 102] width 8 height 11
select select "service"
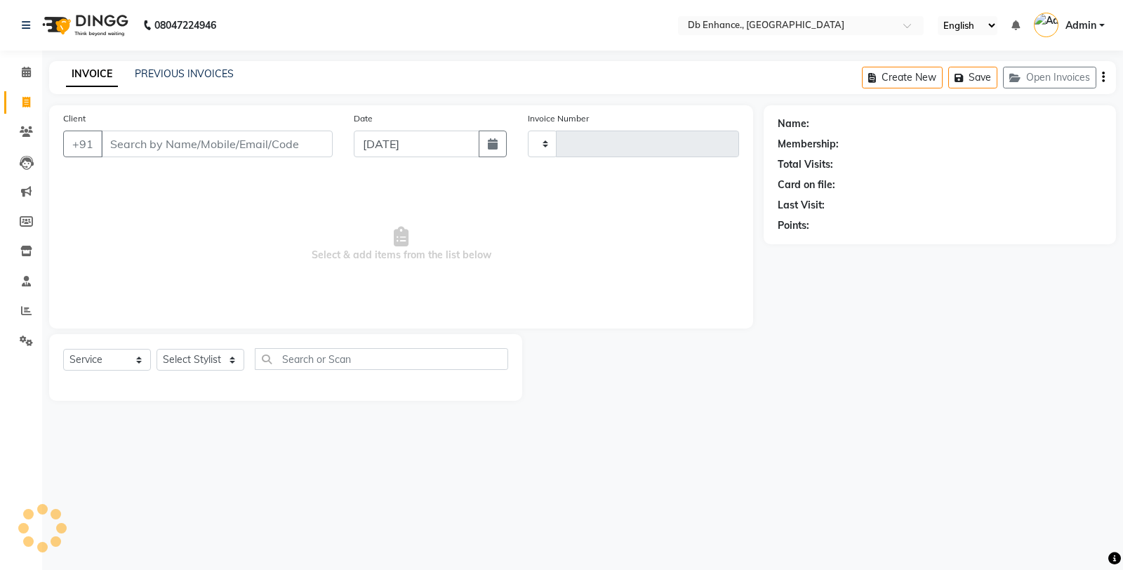
type input "0807"
select select "4474"
click at [169, 149] on input "bb" at bounding box center [181, 143] width 160 height 27
type input "b"
click at [491, 144] on icon "button" at bounding box center [493, 143] width 10 height 11
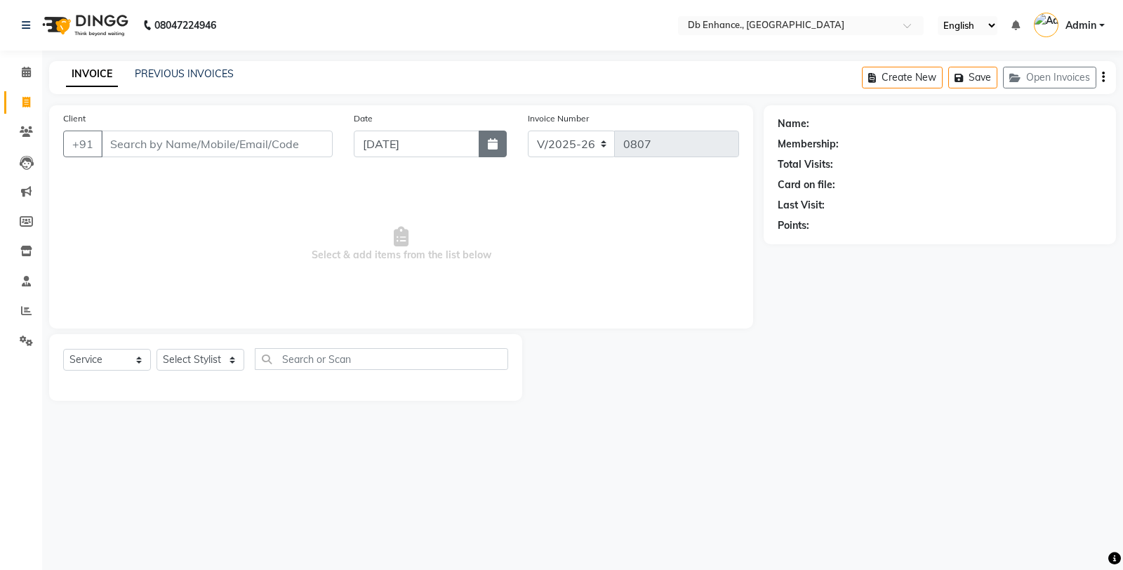
select select "9"
select select "2025"
